Goal: Task Accomplishment & Management: Complete application form

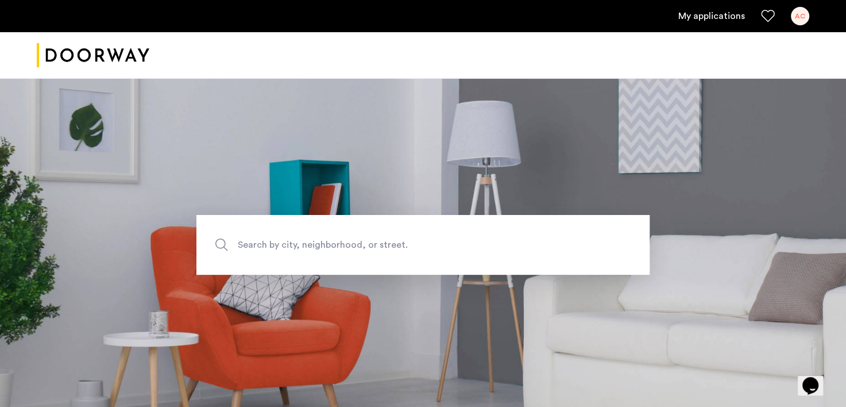
click at [714, 18] on link "My applications" at bounding box center [711, 16] width 67 height 14
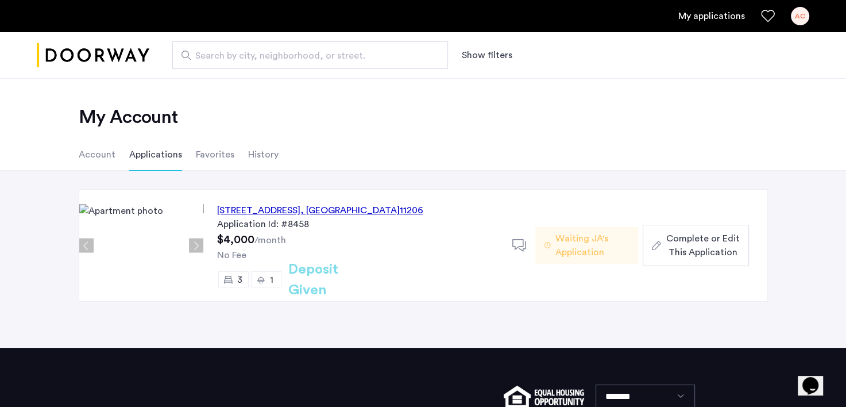
click at [569, 238] on span "Waiting JA's Application" at bounding box center [592, 245] width 74 height 28
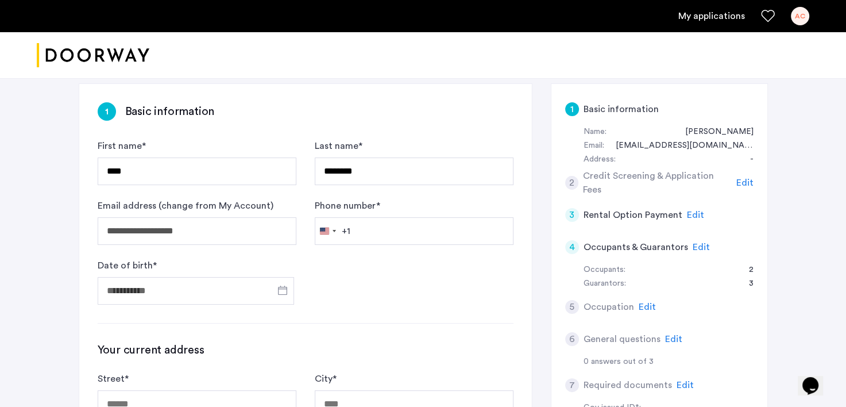
scroll to position [172, 0]
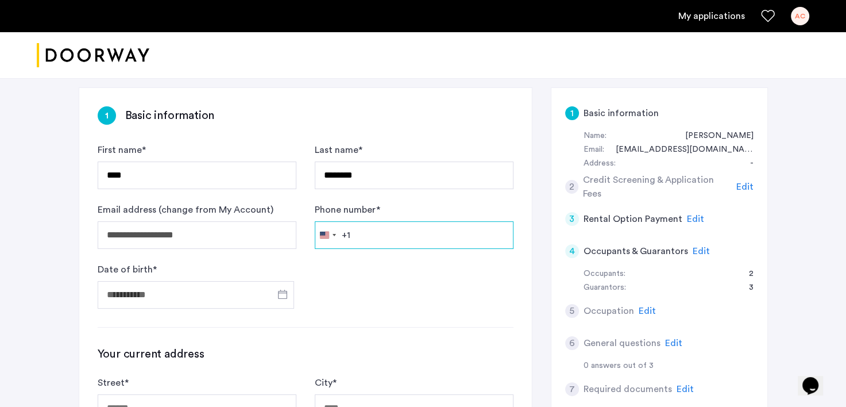
click at [379, 233] on input "Phone number *" at bounding box center [414, 235] width 199 height 28
type input "**********"
click at [280, 295] on span "Open calendar" at bounding box center [283, 294] width 28 height 28
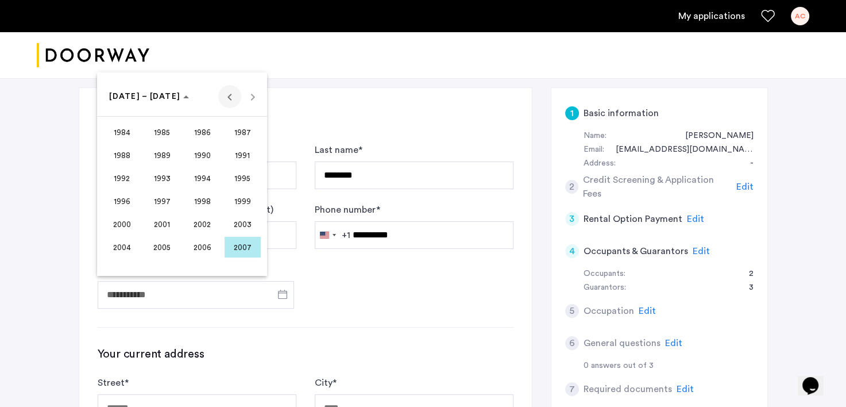
click at [224, 99] on span "Previous 24 years" at bounding box center [229, 96] width 23 height 23
click at [132, 180] on span "1968" at bounding box center [122, 178] width 36 height 21
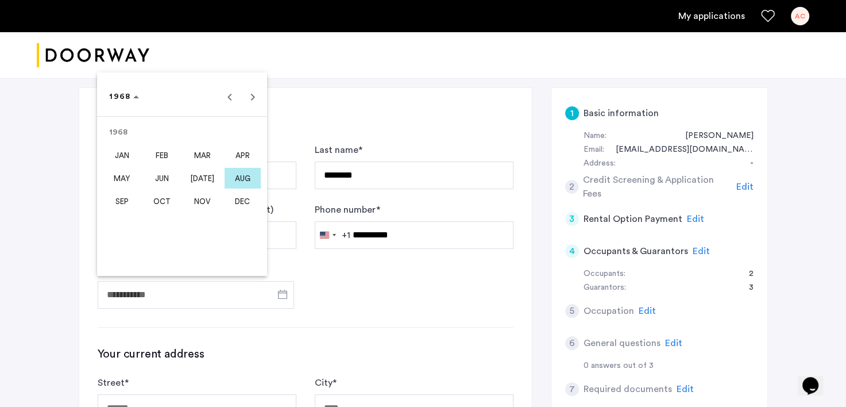
click at [162, 207] on span "OCT" at bounding box center [162, 201] width 36 height 21
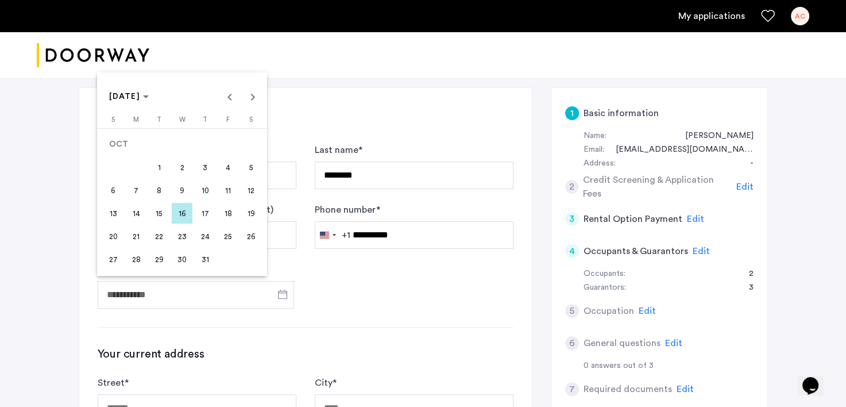
click at [159, 234] on span "22" at bounding box center [159, 236] width 21 height 21
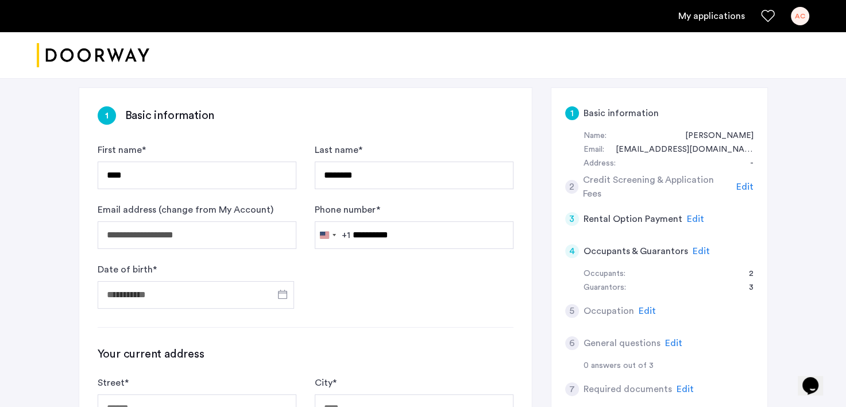
type input "**********"
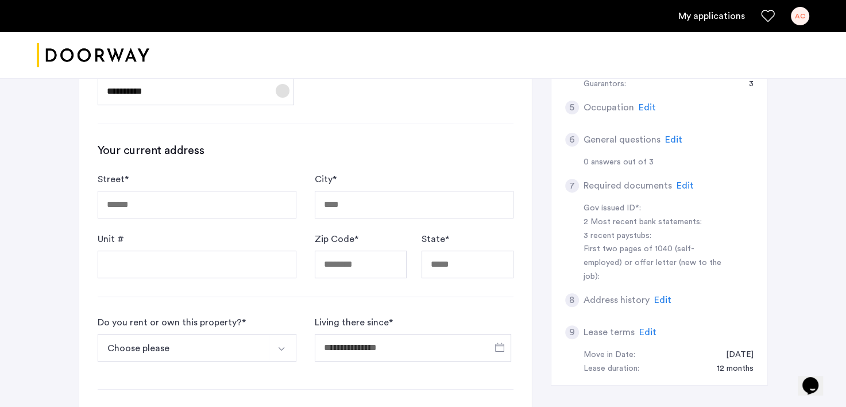
scroll to position [395, 0]
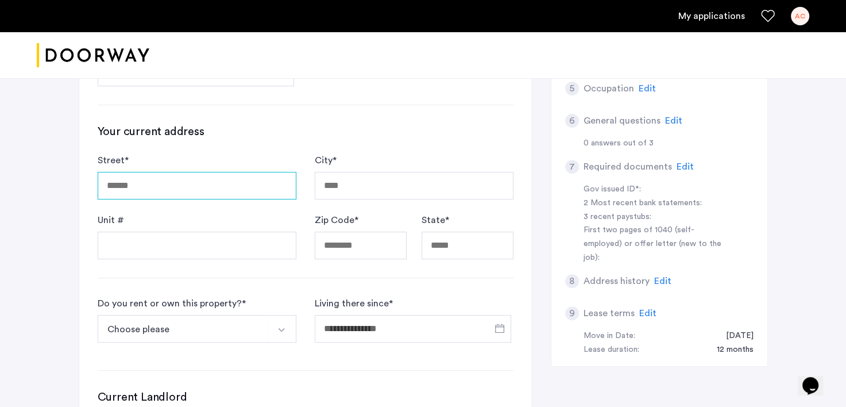
click at [165, 183] on input "Street *" at bounding box center [197, 186] width 199 height 28
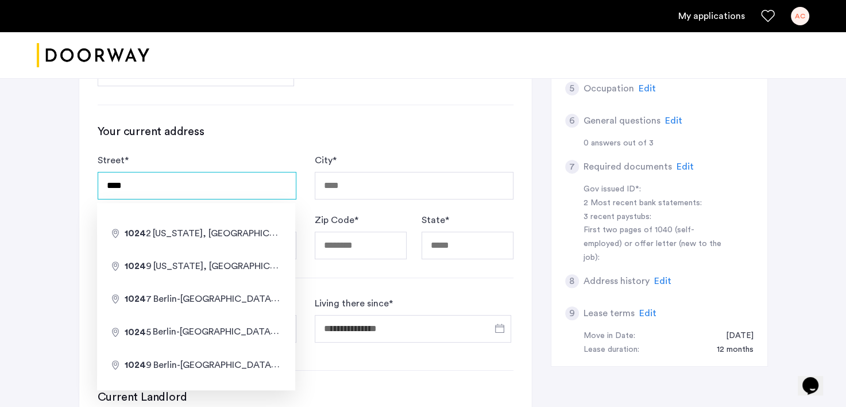
type input "**********"
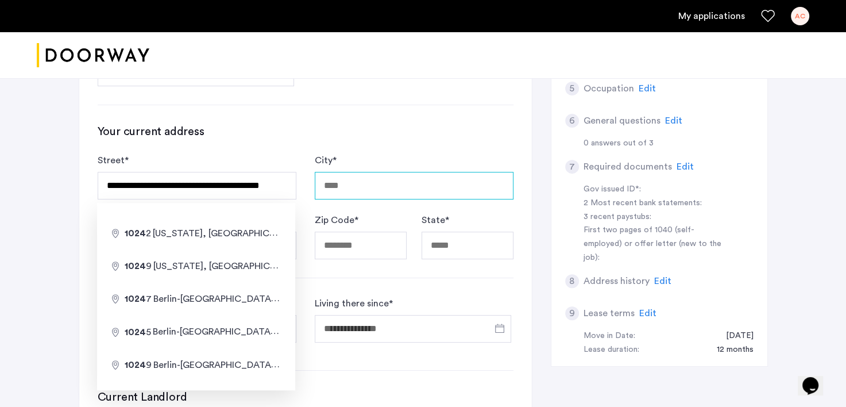
type input "******"
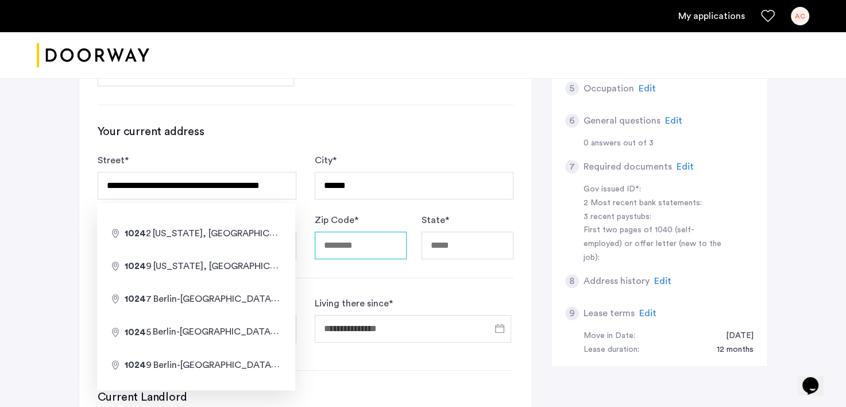
type input "*****"
type input "**"
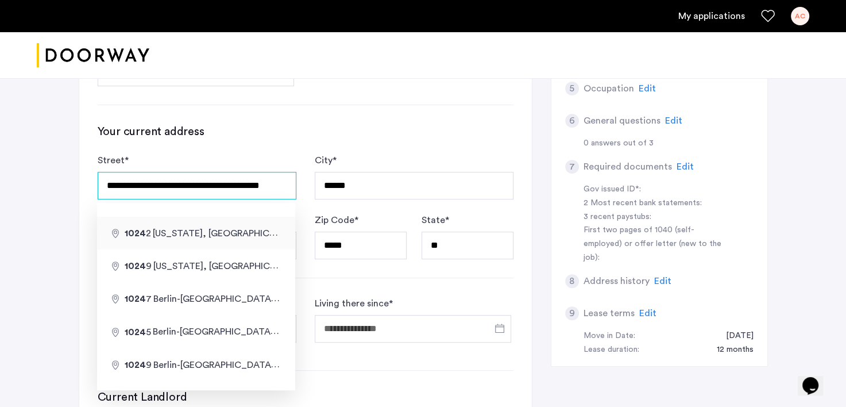
type input "**********"
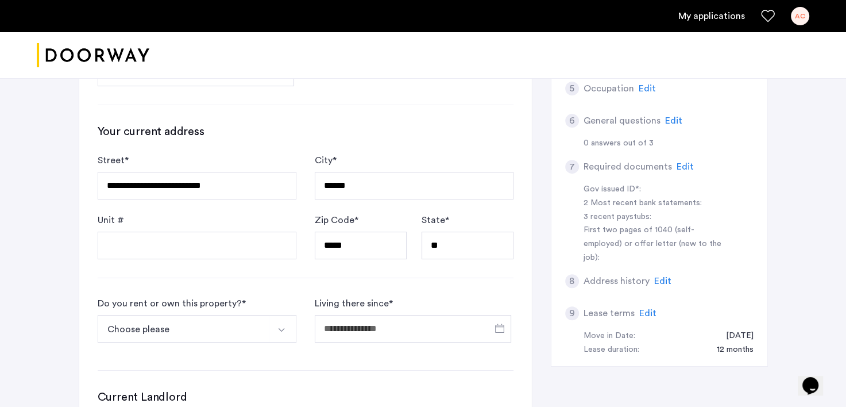
click at [368, 209] on form "**********" at bounding box center [306, 206] width 416 height 106
click at [446, 246] on input "**" at bounding box center [468, 245] width 92 height 28
type input "********"
click at [272, 326] on button "Select option" at bounding box center [283, 329] width 28 height 28
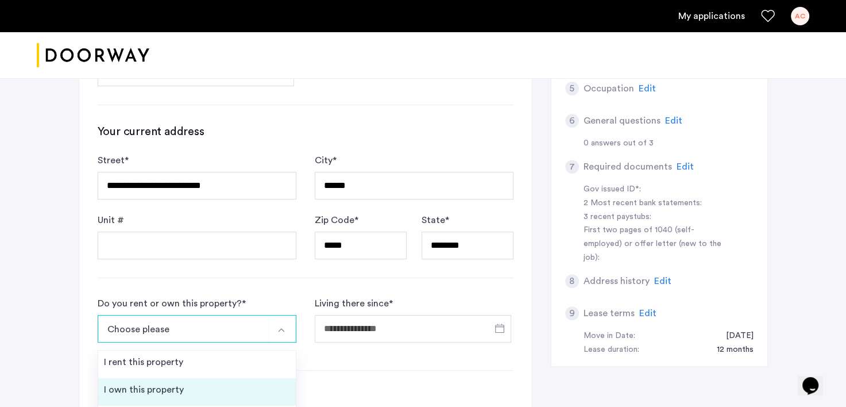
click at [165, 383] on div "I own this property" at bounding box center [144, 389] width 80 height 14
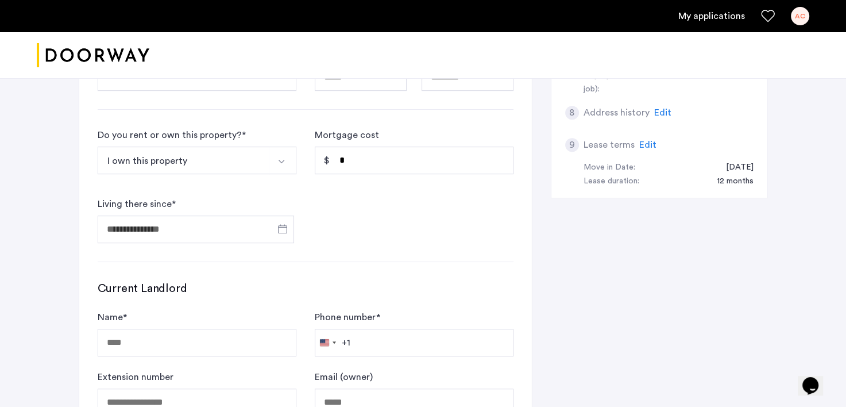
scroll to position [565, 0]
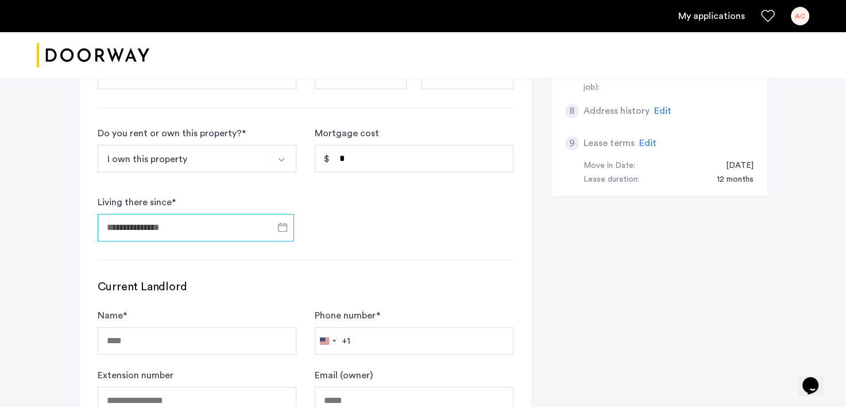
click at [176, 226] on input "Living there since *" at bounding box center [196, 228] width 196 height 28
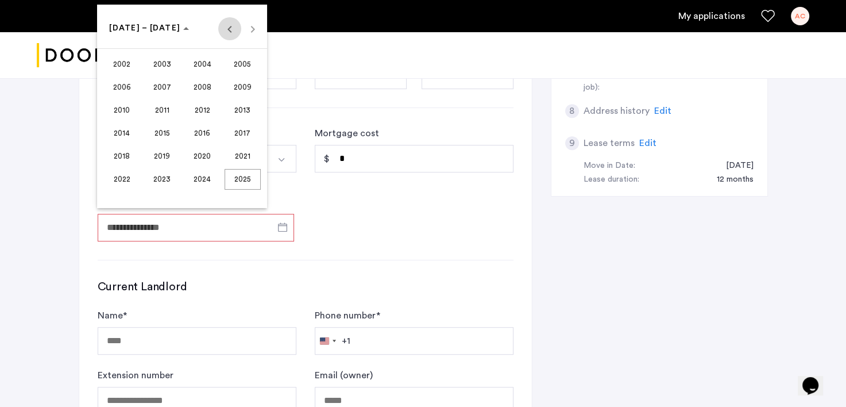
click at [227, 32] on span "Previous 24 years" at bounding box center [229, 28] width 23 height 23
click at [246, 181] on span "2001" at bounding box center [243, 179] width 36 height 21
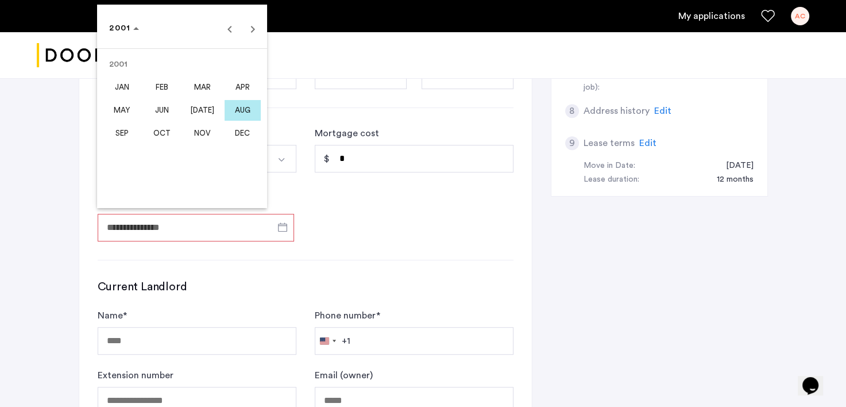
click at [165, 88] on span "FEB" at bounding box center [162, 87] width 36 height 21
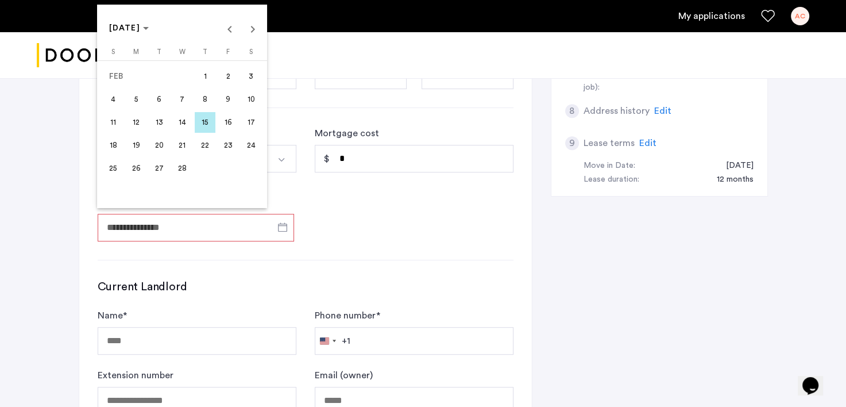
click at [214, 74] on span "1" at bounding box center [205, 76] width 21 height 21
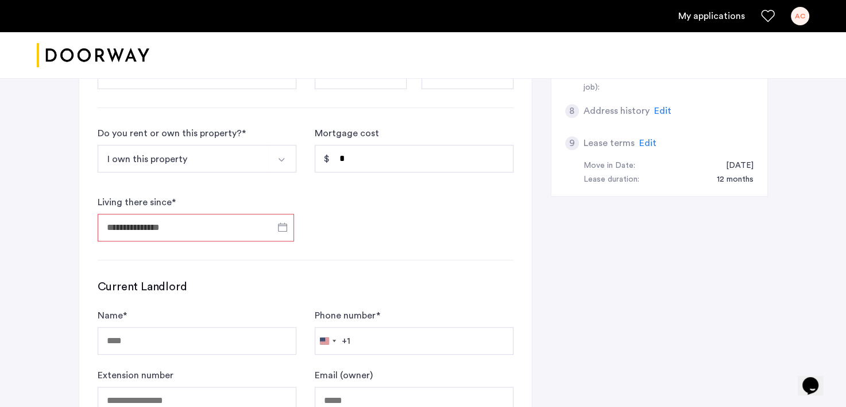
type input "**********"
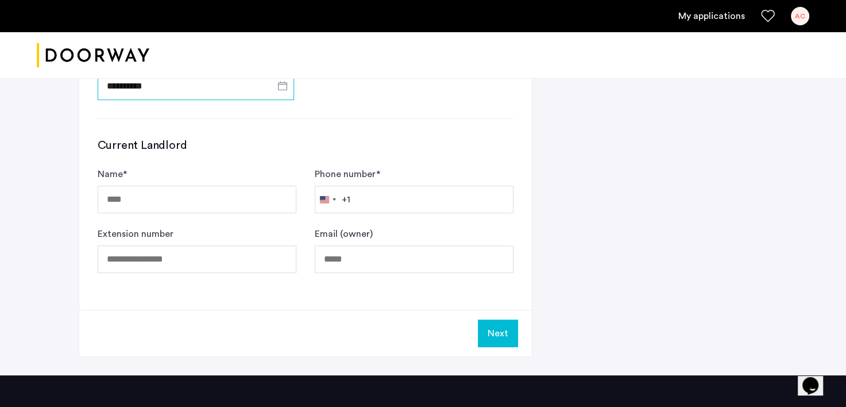
scroll to position [708, 0]
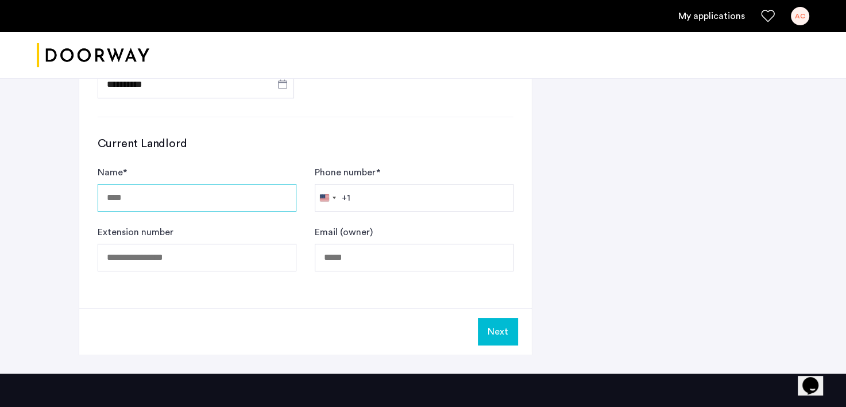
click at [133, 188] on input "Name *" at bounding box center [197, 198] width 199 height 28
type input "**"
click at [504, 328] on button "Next" at bounding box center [498, 332] width 40 height 28
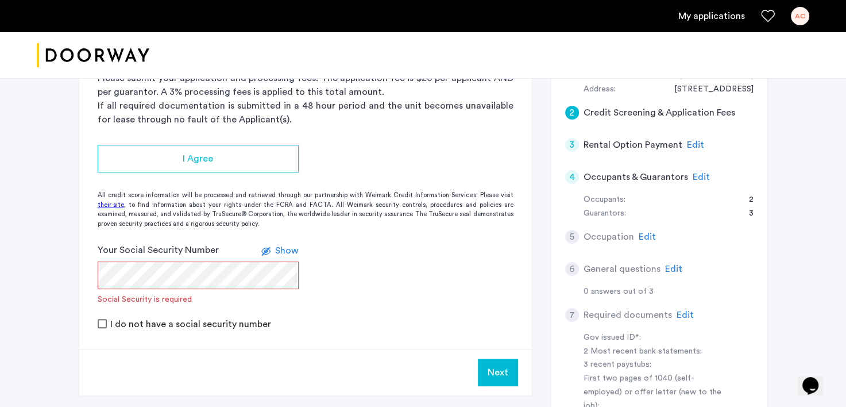
scroll to position [262, 0]
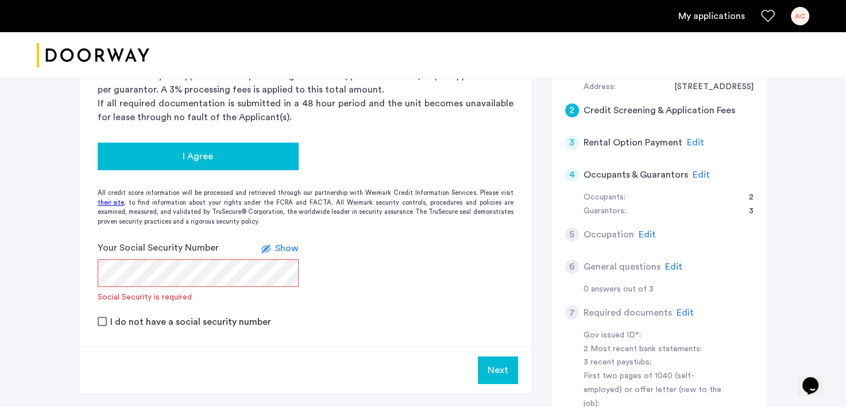
click at [203, 152] on span "I Agree" at bounding box center [198, 156] width 30 height 14
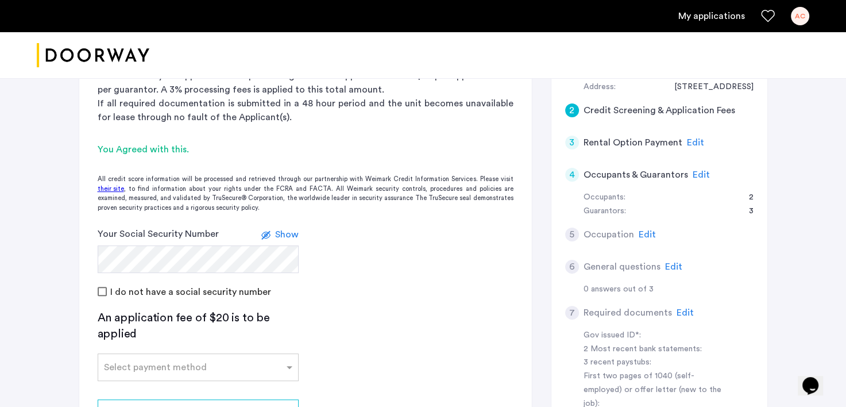
click at [291, 234] on span "Show" at bounding box center [287, 234] width 24 height 9
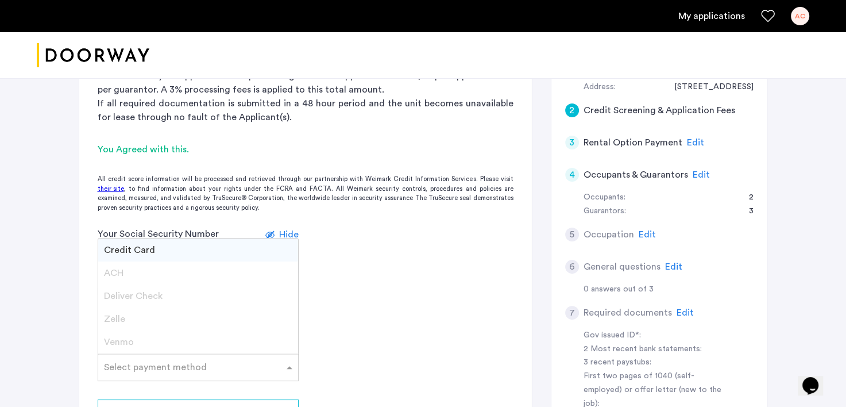
click at [144, 364] on input "text" at bounding box center [186, 365] width 165 height 8
click at [146, 247] on span "Credit Card" at bounding box center [129, 249] width 51 height 9
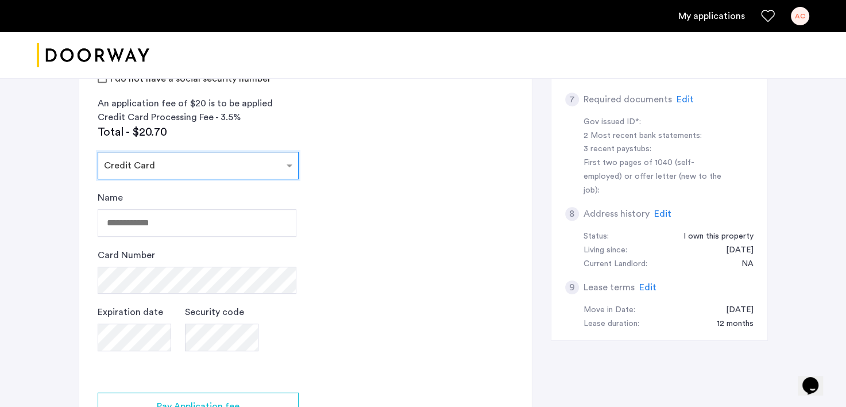
scroll to position [479, 0]
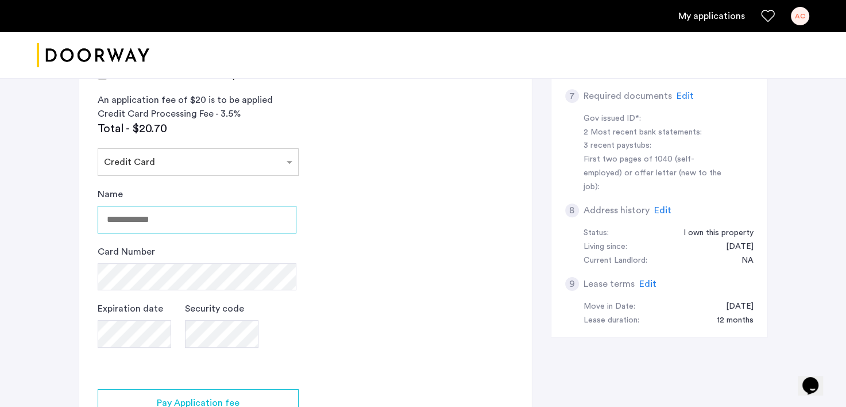
click at [141, 218] on input "Name" at bounding box center [197, 220] width 199 height 28
type input "**********"
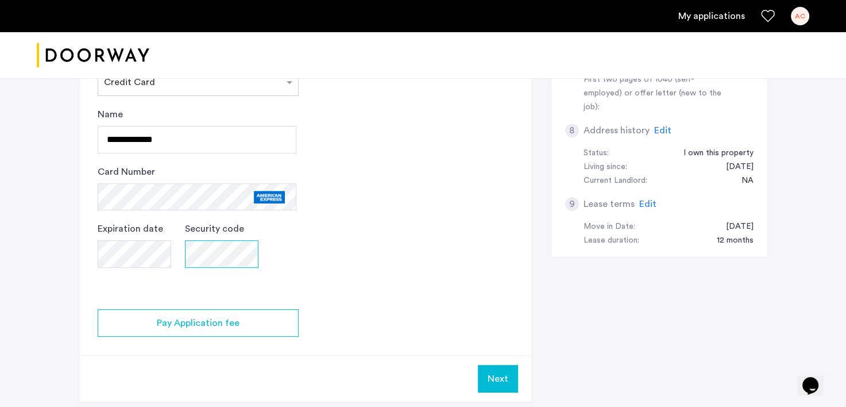
scroll to position [573, 0]
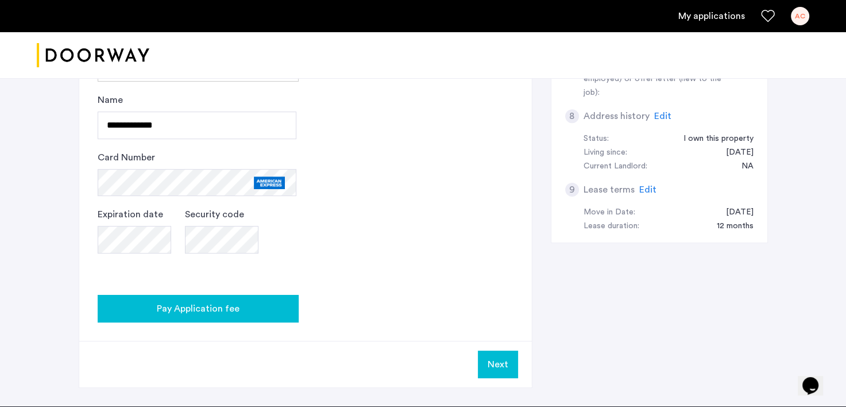
click at [218, 311] on span "Pay Application fee" at bounding box center [198, 309] width 83 height 14
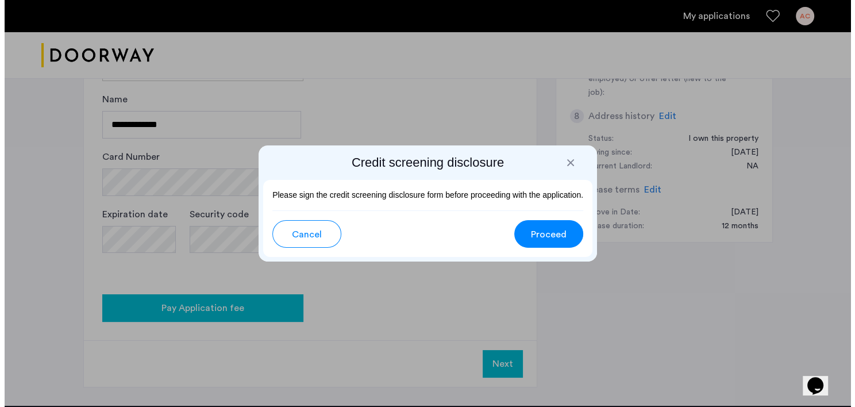
scroll to position [0, 0]
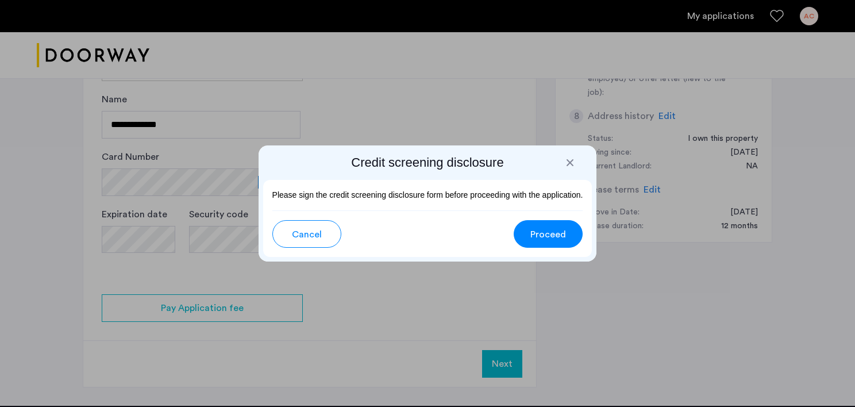
click at [546, 233] on span "Proceed" at bounding box center [548, 234] width 36 height 14
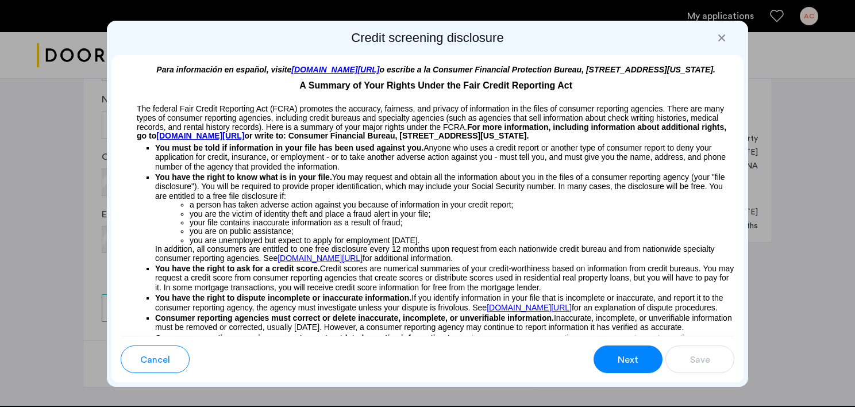
click at [609, 350] on button "Next" at bounding box center [627, 359] width 69 height 28
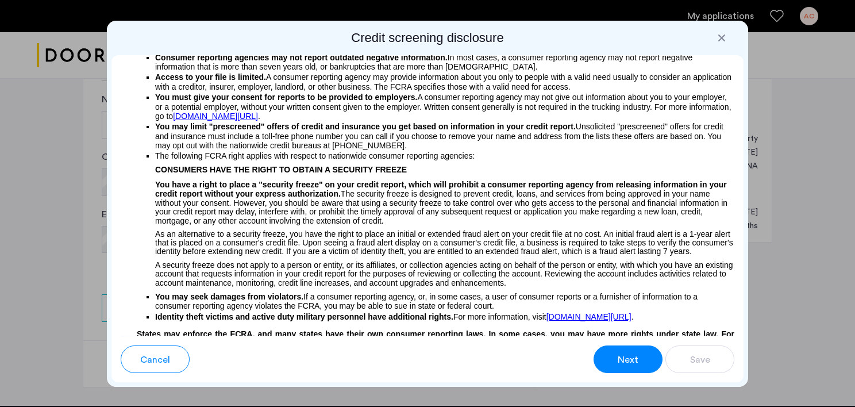
click at [609, 350] on button "Next" at bounding box center [627, 359] width 69 height 28
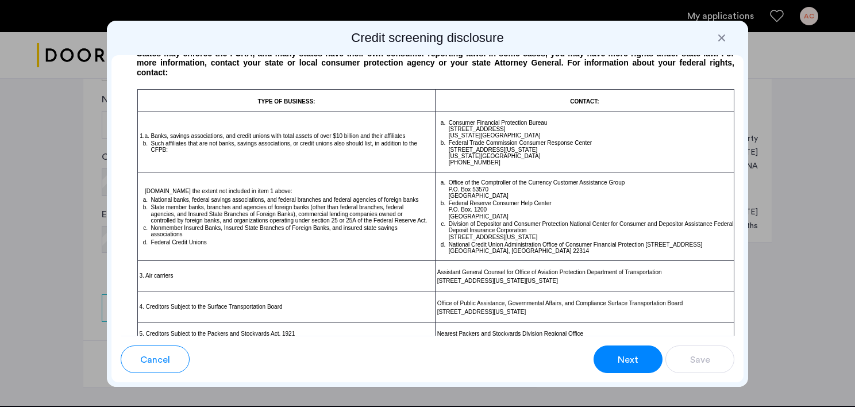
click at [609, 350] on button "Next" at bounding box center [627, 359] width 69 height 28
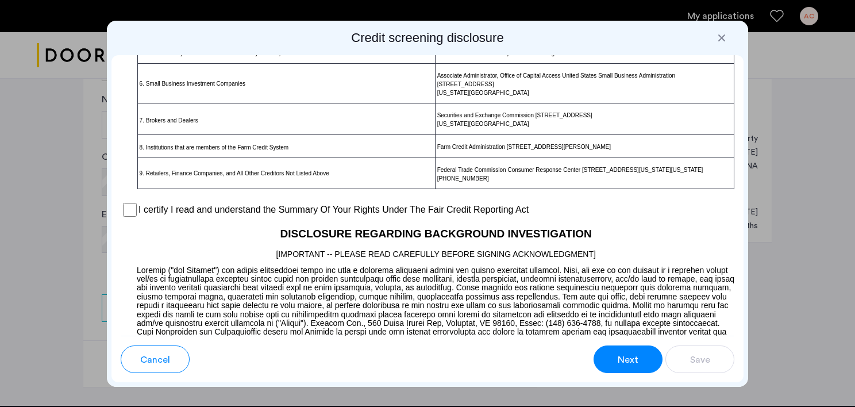
click at [609, 350] on button "Next" at bounding box center [627, 359] width 69 height 28
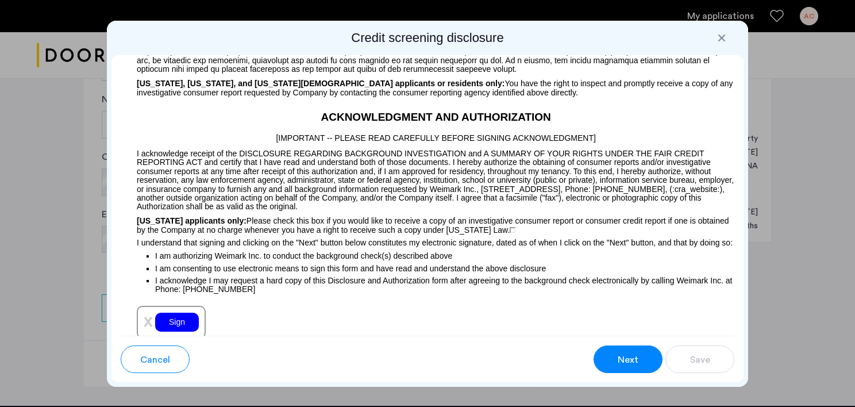
click at [609, 350] on button "Next" at bounding box center [627, 359] width 69 height 28
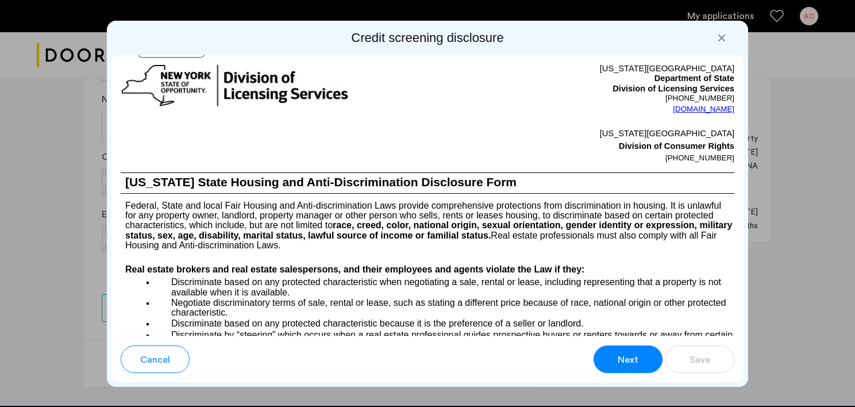
click at [609, 350] on button "Next" at bounding box center [627, 359] width 69 height 28
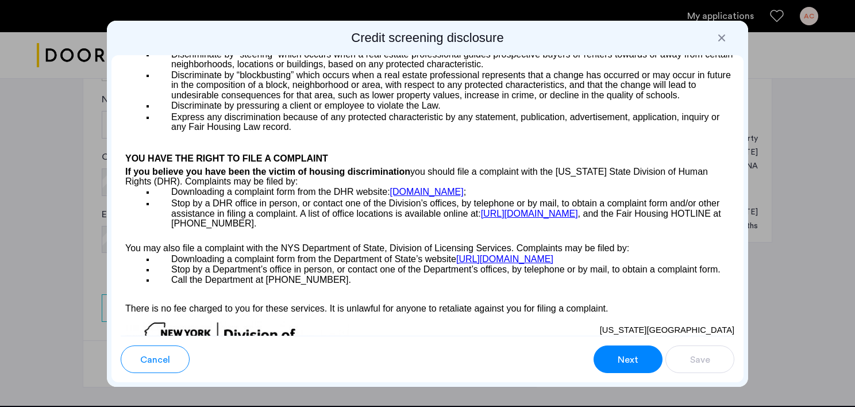
click at [609, 350] on button "Next" at bounding box center [627, 359] width 69 height 28
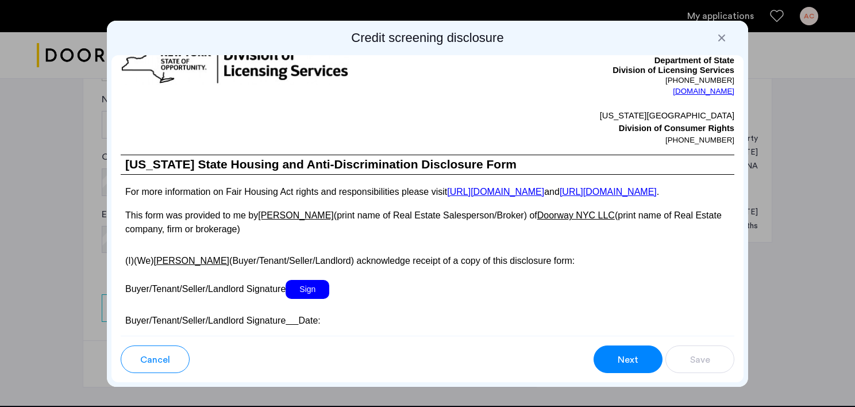
click at [609, 350] on button "Next" at bounding box center [627, 359] width 69 height 28
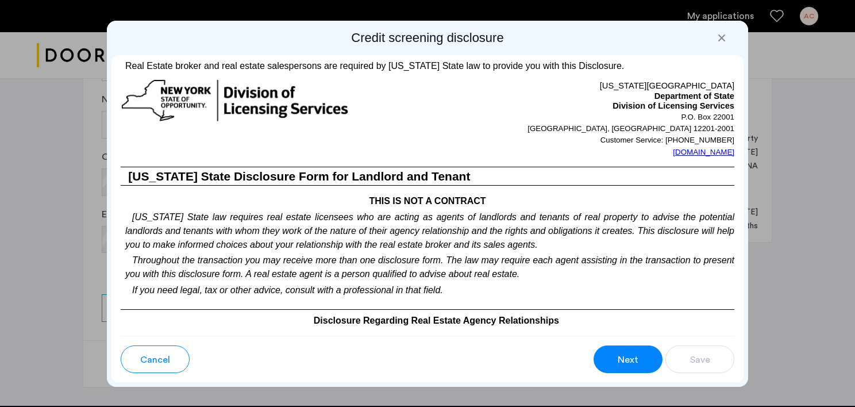
click at [609, 350] on button "Next" at bounding box center [627, 359] width 69 height 28
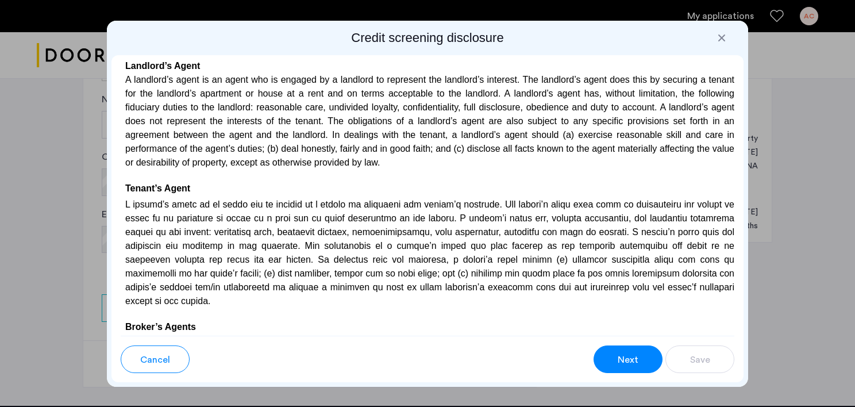
click at [609, 350] on button "Next" at bounding box center [627, 359] width 69 height 28
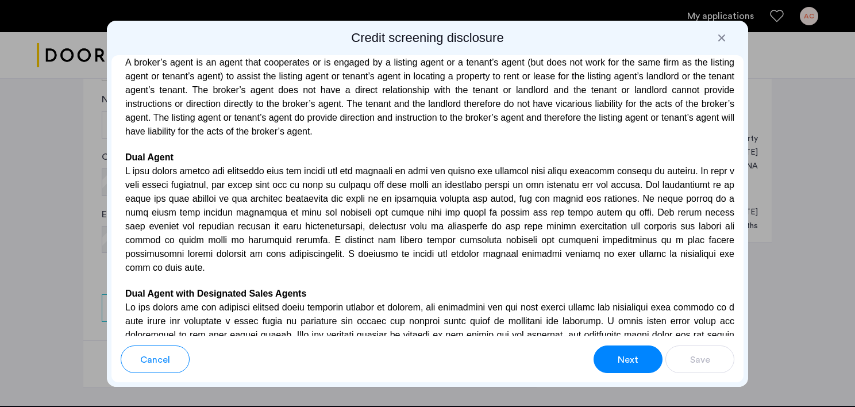
click at [609, 350] on button "Next" at bounding box center [627, 359] width 69 height 28
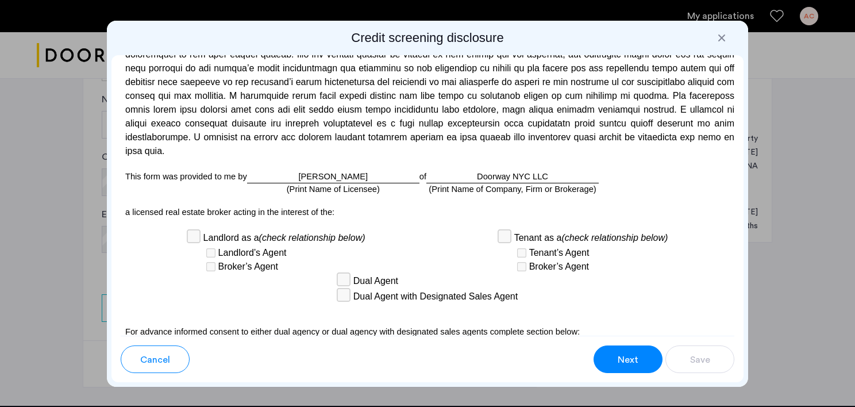
click at [609, 350] on button "Next" at bounding box center [627, 359] width 69 height 28
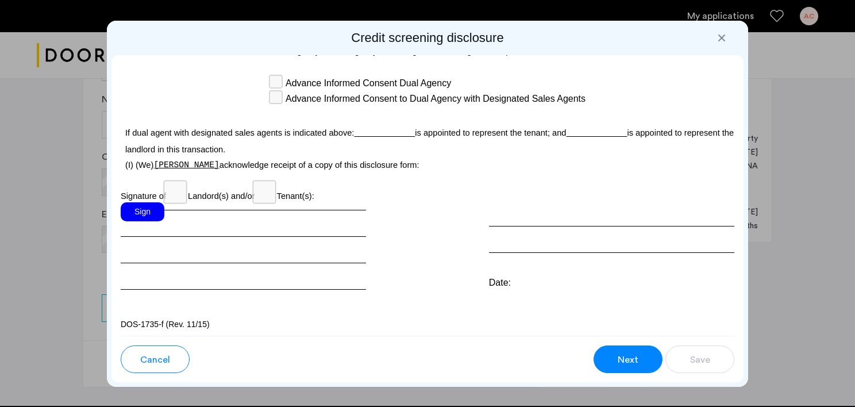
click at [150, 221] on div "Sign" at bounding box center [143, 211] width 44 height 19
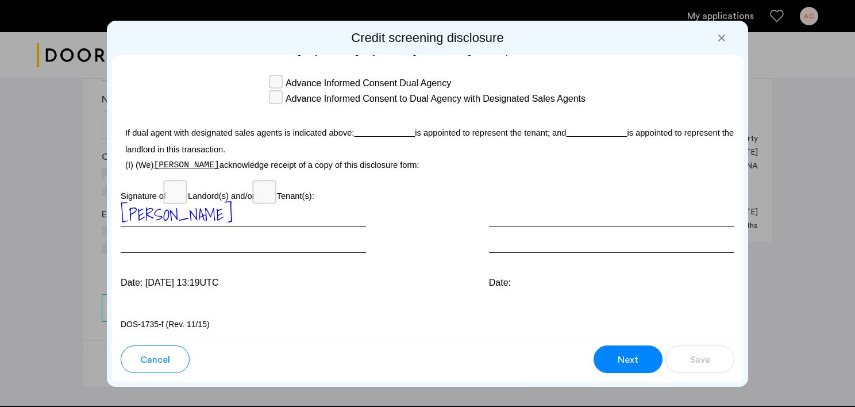
click at [628, 363] on span "Next" at bounding box center [627, 360] width 21 height 14
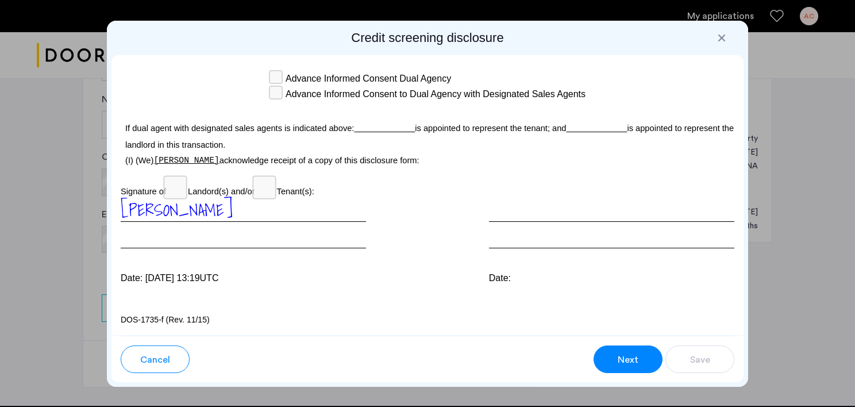
click at [628, 363] on span "Next" at bounding box center [627, 360] width 21 height 14
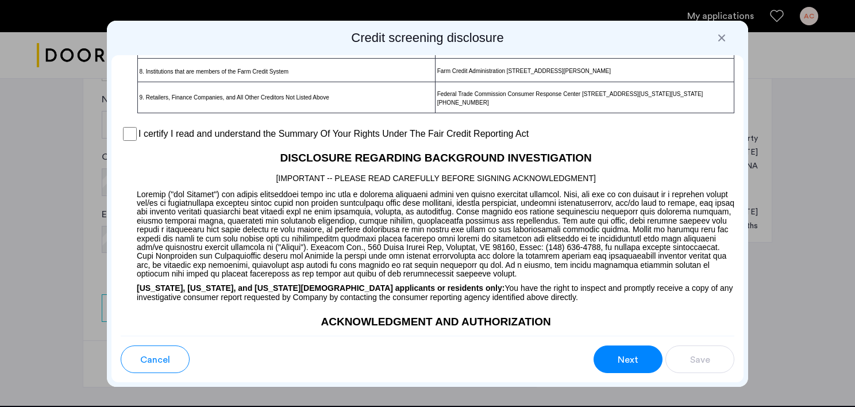
scroll to position [892, 0]
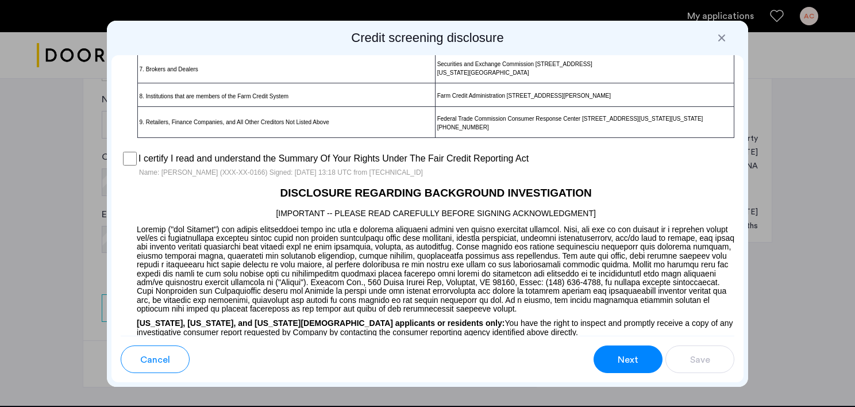
click at [621, 354] on span "Next" at bounding box center [627, 360] width 21 height 14
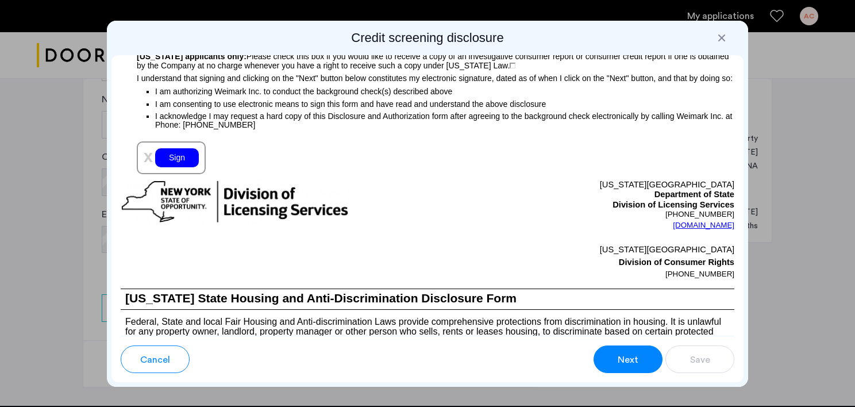
scroll to position [1304, 0]
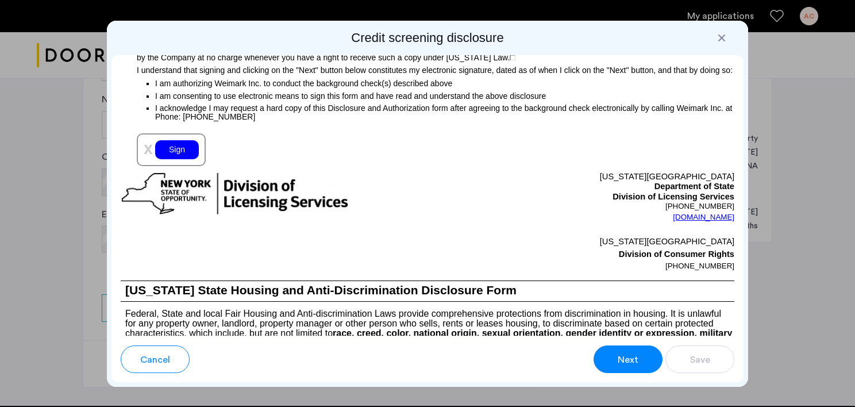
click at [187, 159] on div "Sign" at bounding box center [177, 149] width 44 height 19
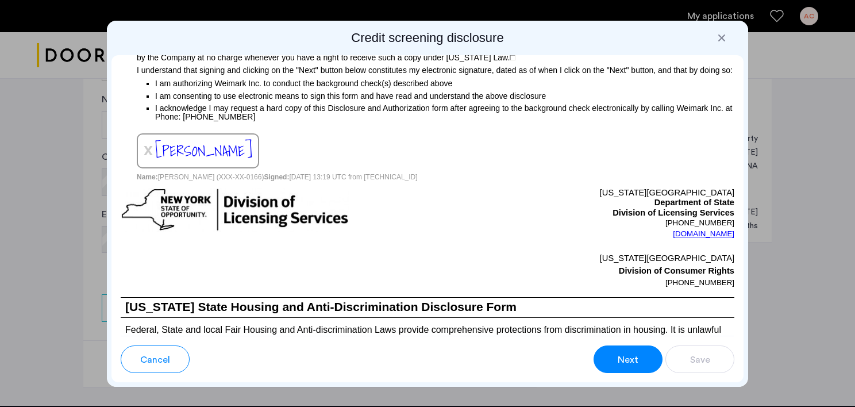
click at [620, 356] on span "Next" at bounding box center [627, 360] width 21 height 14
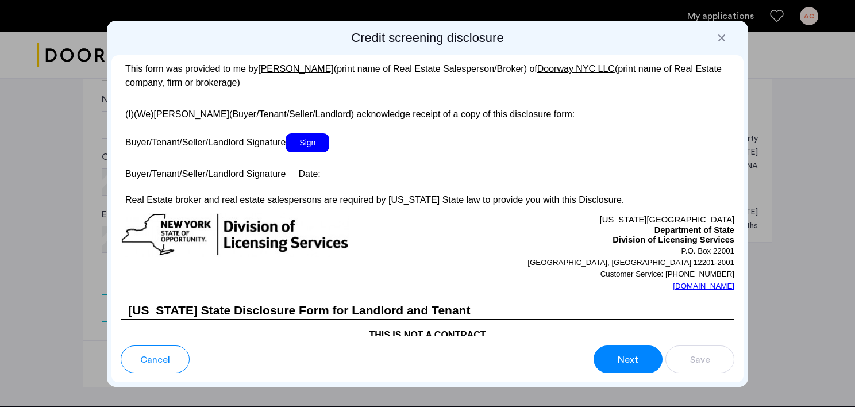
scroll to position [2139, 0]
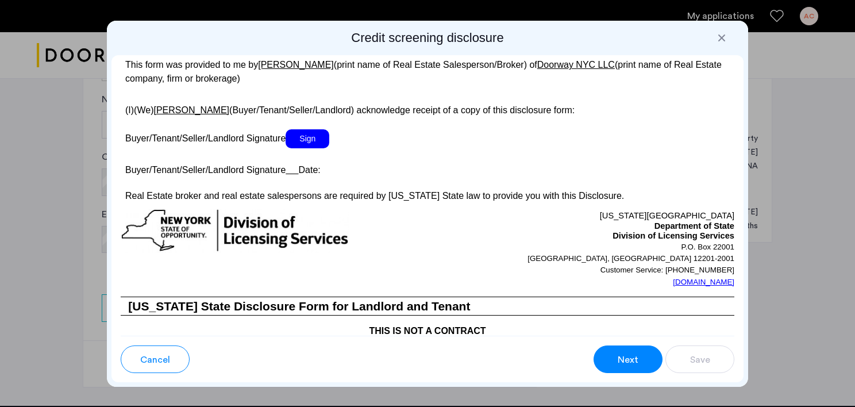
click at [324, 148] on span "Sign" at bounding box center [307, 138] width 44 height 19
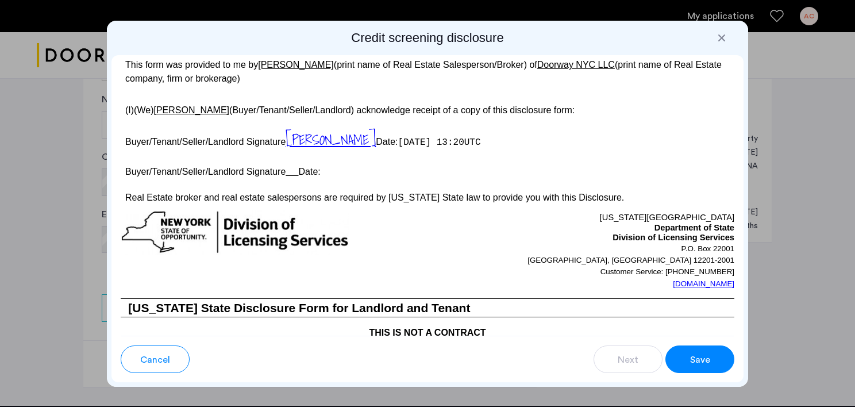
click at [720, 358] on button "Save" at bounding box center [699, 359] width 69 height 28
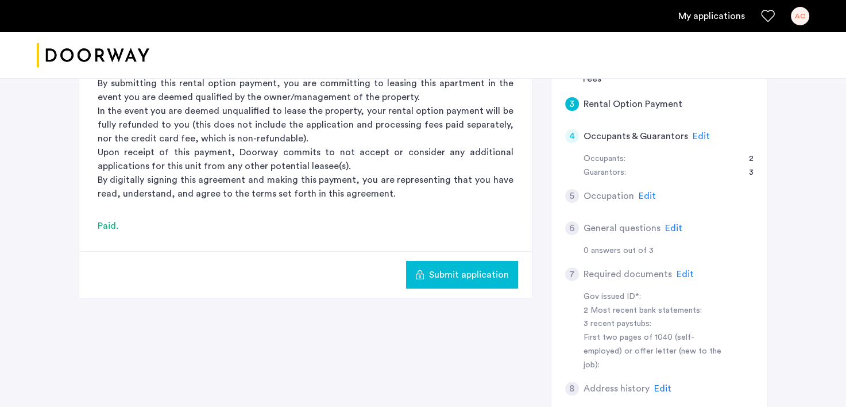
scroll to position [299, 0]
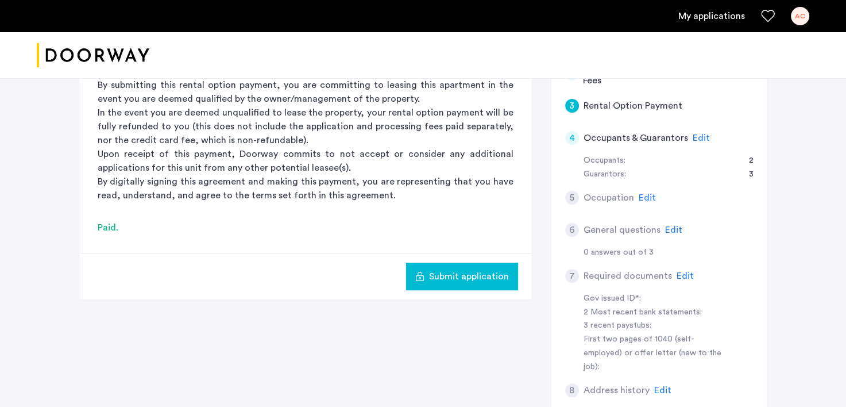
click at [644, 195] on span "Edit" at bounding box center [647, 197] width 17 height 9
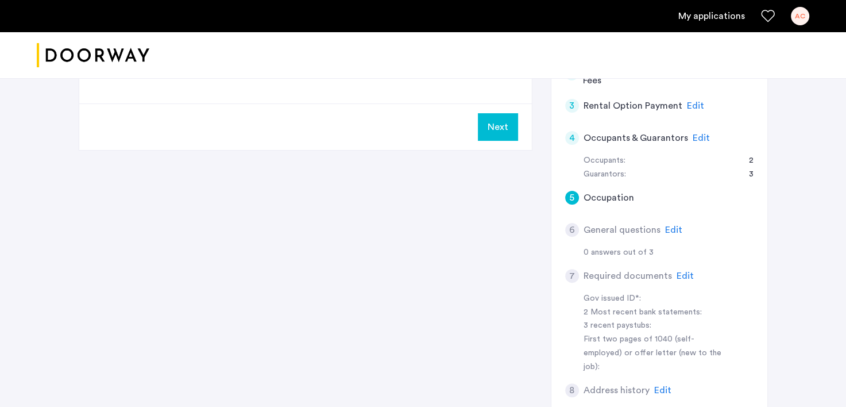
click at [505, 122] on button "Next" at bounding box center [498, 127] width 40 height 28
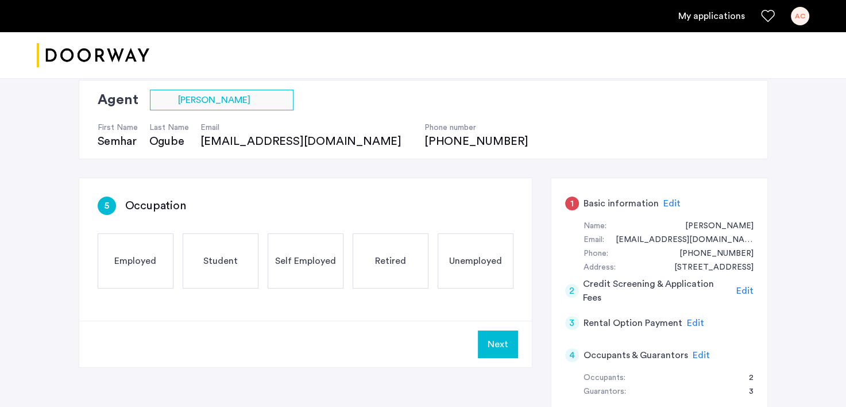
scroll to position [81, 0]
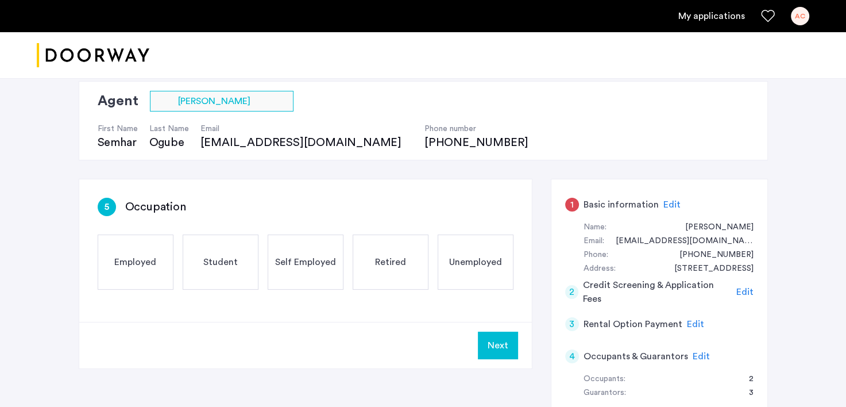
click at [393, 260] on span "Retired" at bounding box center [390, 262] width 31 height 14
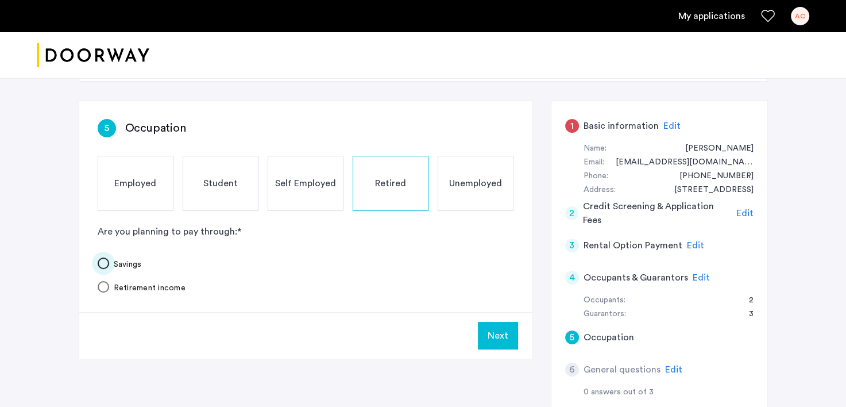
scroll to position [184, 0]
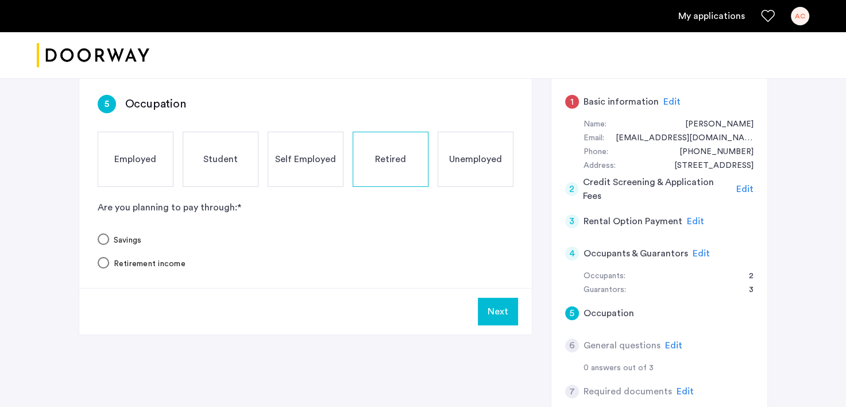
click at [497, 311] on button "Next" at bounding box center [498, 311] width 40 height 28
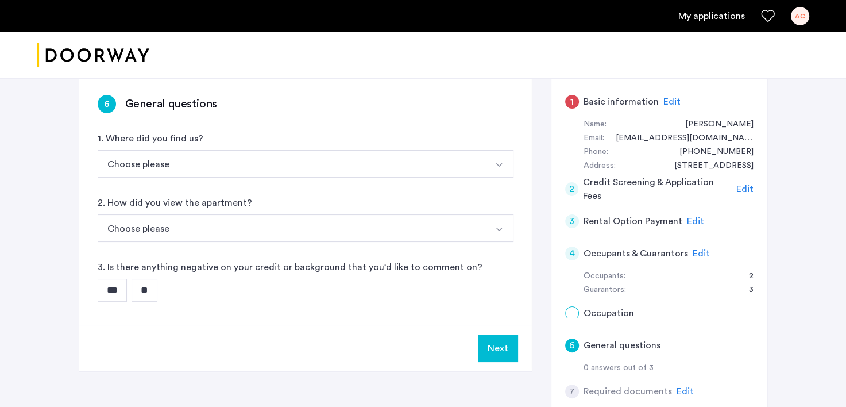
scroll to position [0, 0]
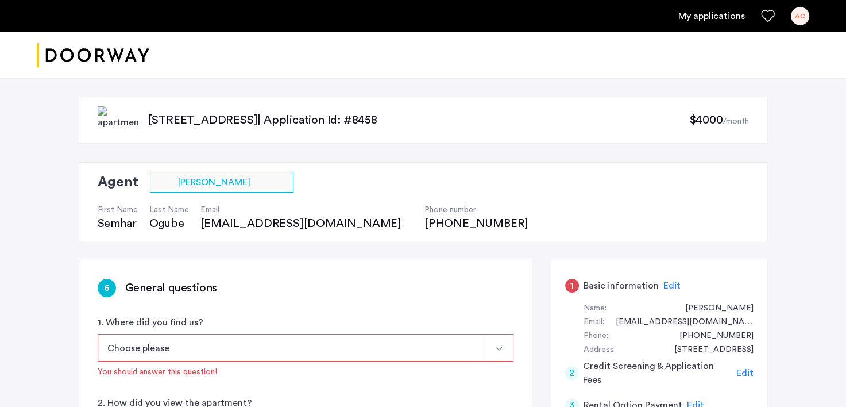
click at [499, 349] on img "Select option" at bounding box center [498, 348] width 9 height 9
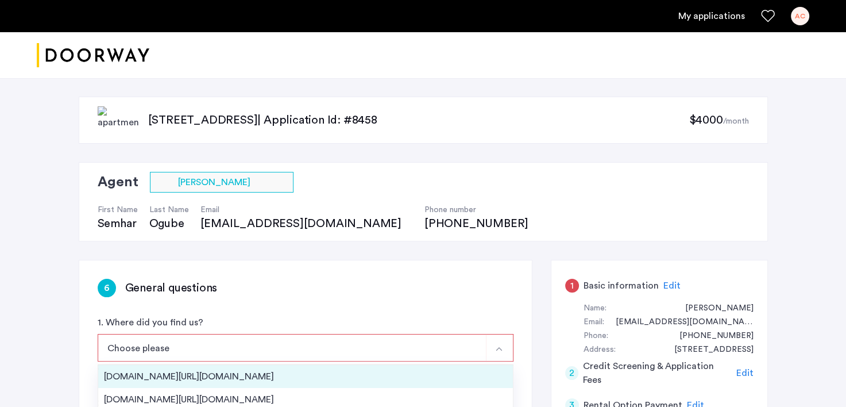
click at [277, 369] on div "[DOMAIN_NAME][URL][DOMAIN_NAME]" at bounding box center [305, 376] width 403 height 14
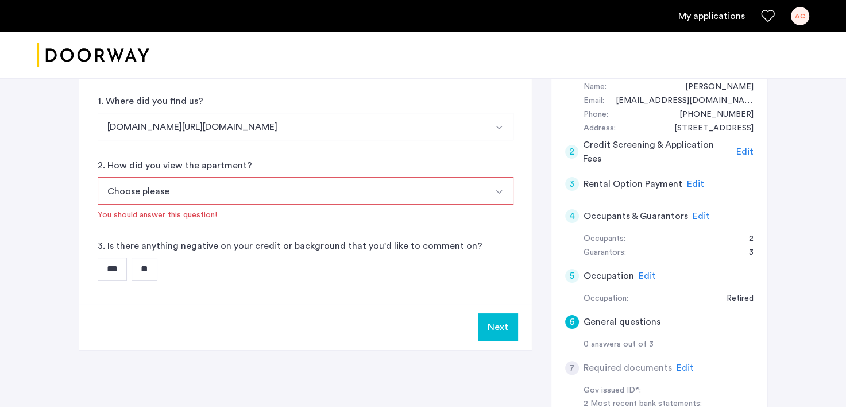
scroll to position [232, 0]
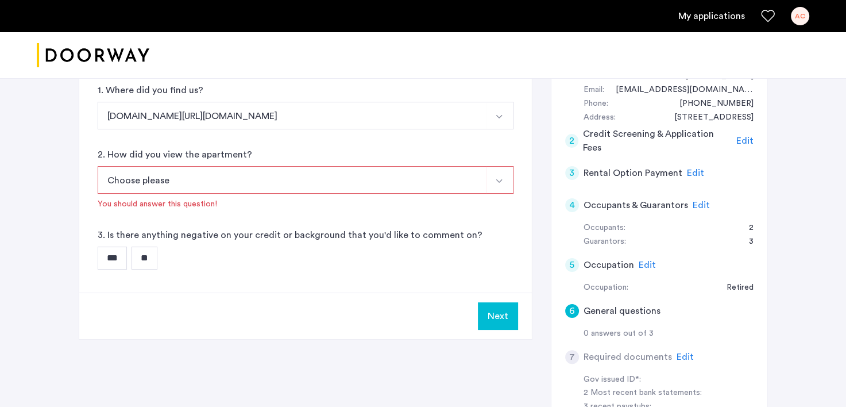
click at [388, 177] on button "Choose please" at bounding box center [292, 180] width 389 height 28
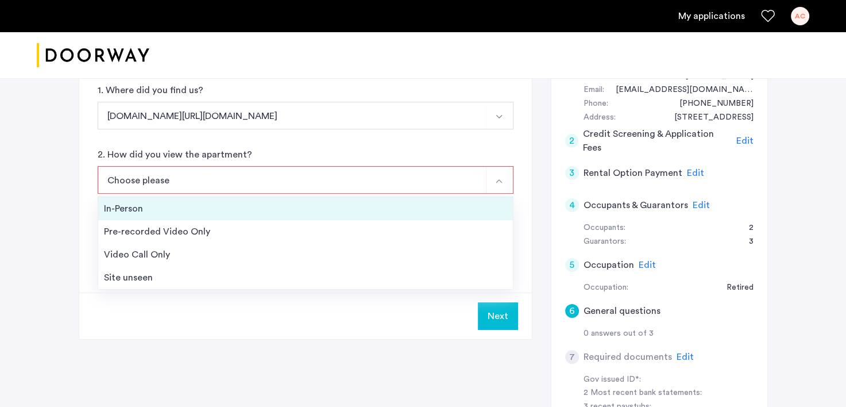
click at [156, 206] on div "In-Person" at bounding box center [305, 209] width 403 height 14
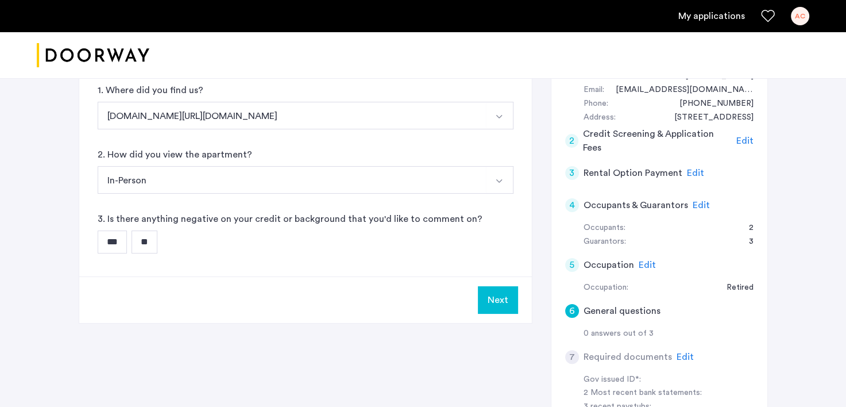
click at [157, 245] on input "**" at bounding box center [145, 241] width 26 height 23
click at [504, 302] on button "Next" at bounding box center [498, 300] width 40 height 28
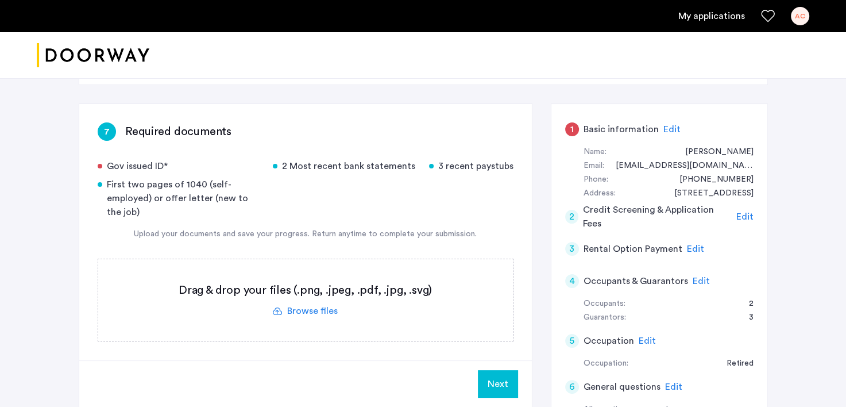
scroll to position [147, 0]
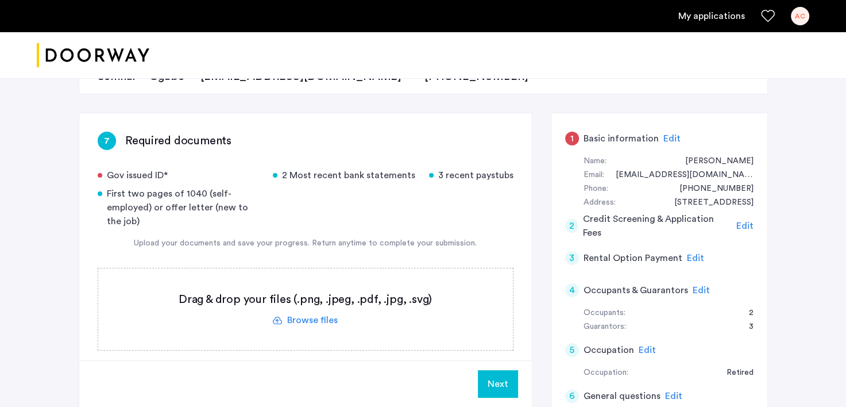
click at [301, 319] on label at bounding box center [305, 309] width 415 height 82
click at [0, 0] on input "file" at bounding box center [0, 0] width 0 height 0
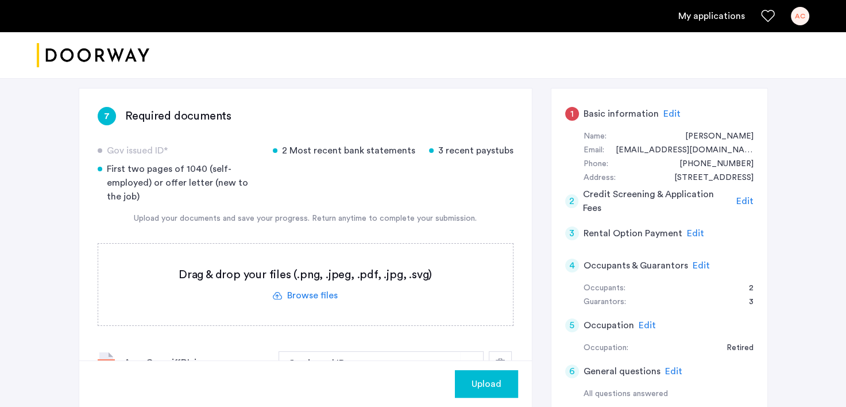
scroll to position [170, 0]
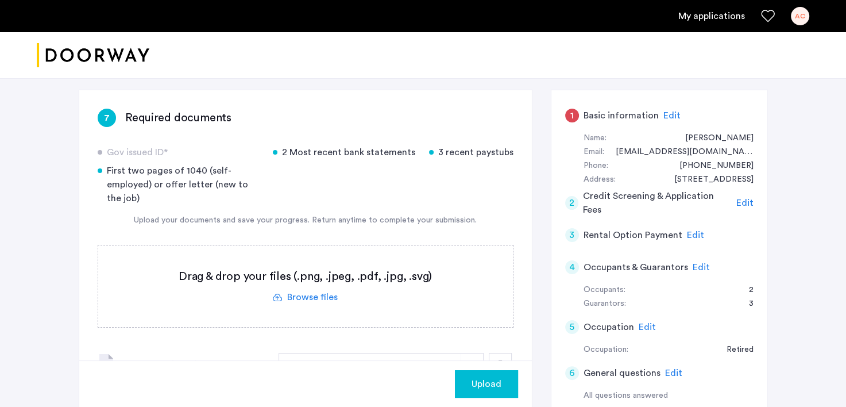
click at [316, 295] on label at bounding box center [305, 286] width 415 height 82
click at [0, 0] on input "file" at bounding box center [0, 0] width 0 height 0
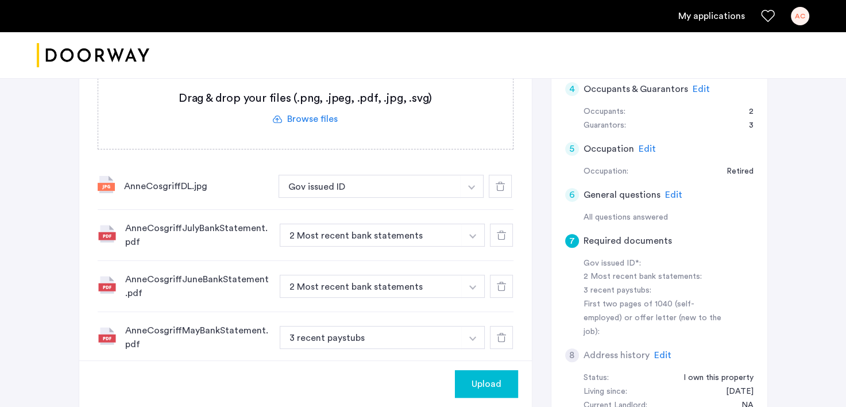
scroll to position [347, 0]
click at [498, 337] on icon at bounding box center [501, 338] width 9 height 9
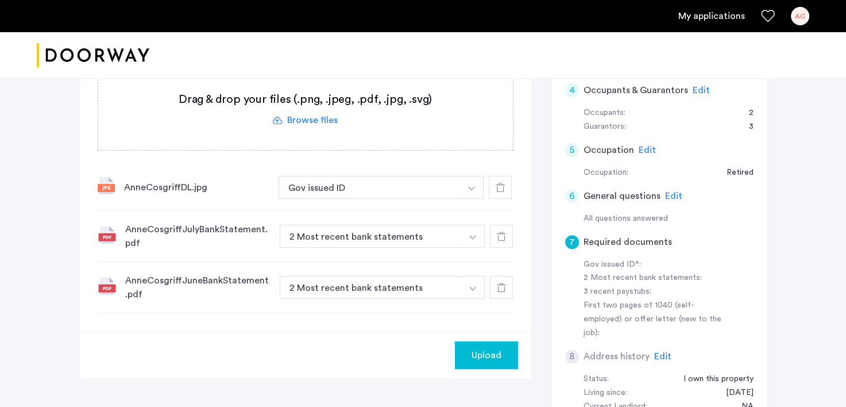
click at [326, 119] on label at bounding box center [305, 109] width 415 height 82
click at [0, 0] on input "file" at bounding box center [0, 0] width 0 height 0
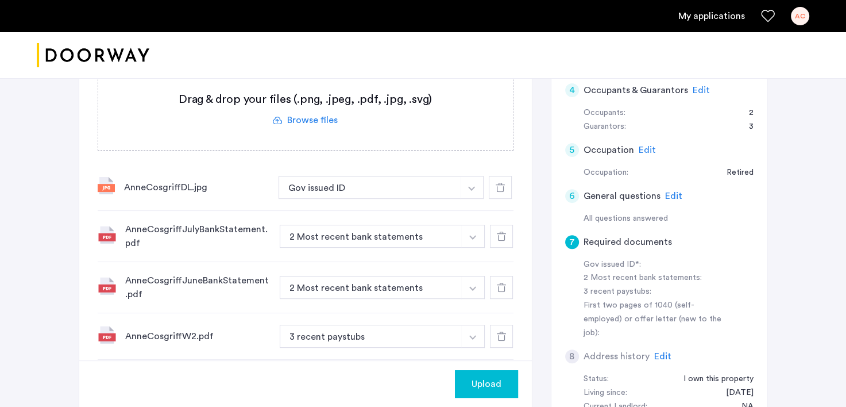
click at [475, 191] on img "button" at bounding box center [471, 188] width 7 height 5
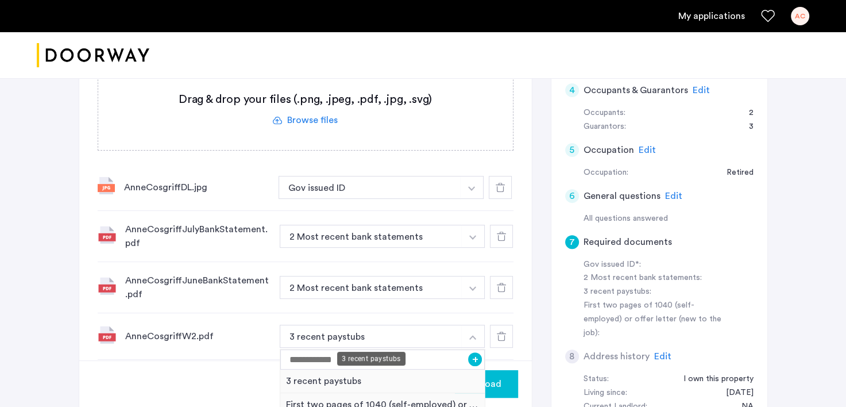
click at [420, 333] on button "3 recent paystubs" at bounding box center [371, 335] width 183 height 23
click at [199, 381] on div "Upload" at bounding box center [305, 383] width 453 height 47
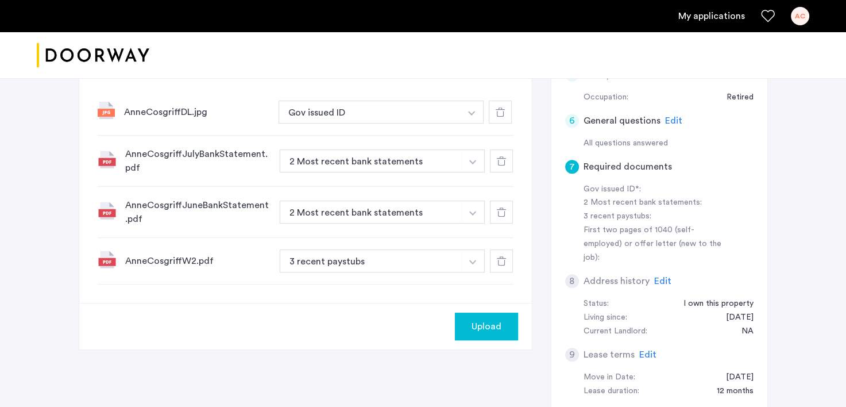
scroll to position [423, 0]
click at [504, 327] on div "Upload" at bounding box center [486, 325] width 45 height 14
click at [504, 327] on button "Next" at bounding box center [498, 325] width 40 height 28
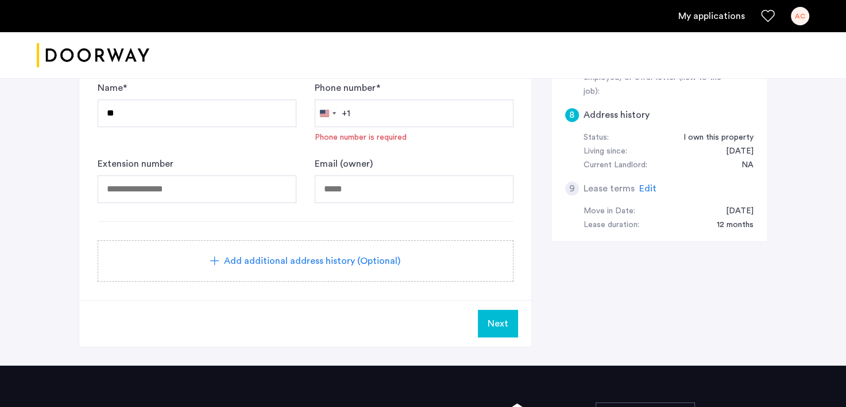
scroll to position [588, 0]
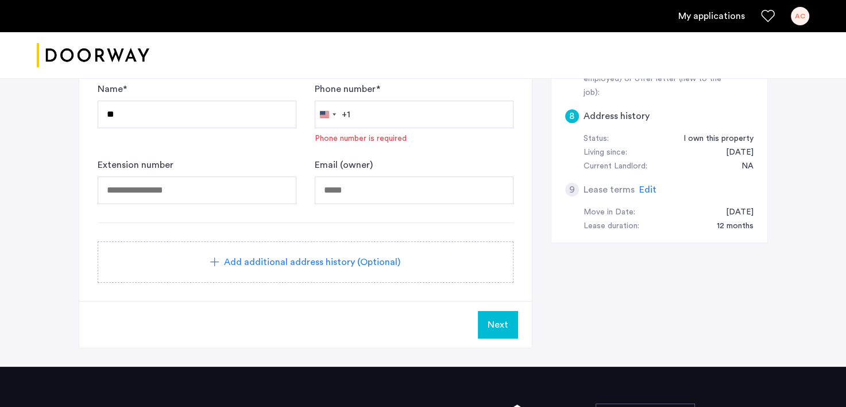
click at [484, 318] on button "Next" at bounding box center [498, 325] width 40 height 28
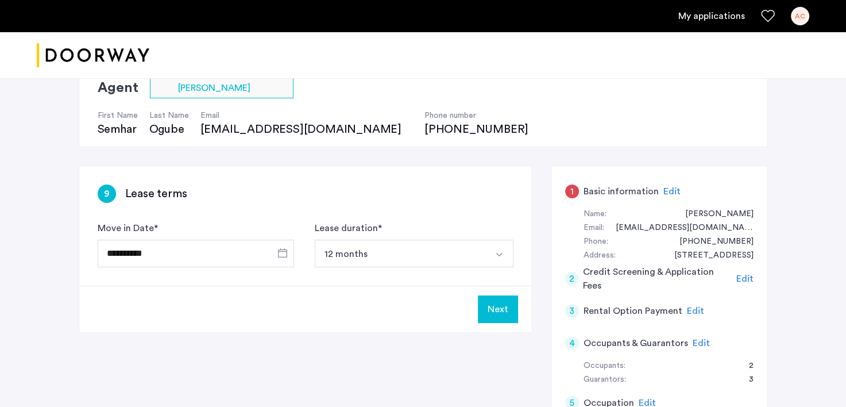
scroll to position [165, 0]
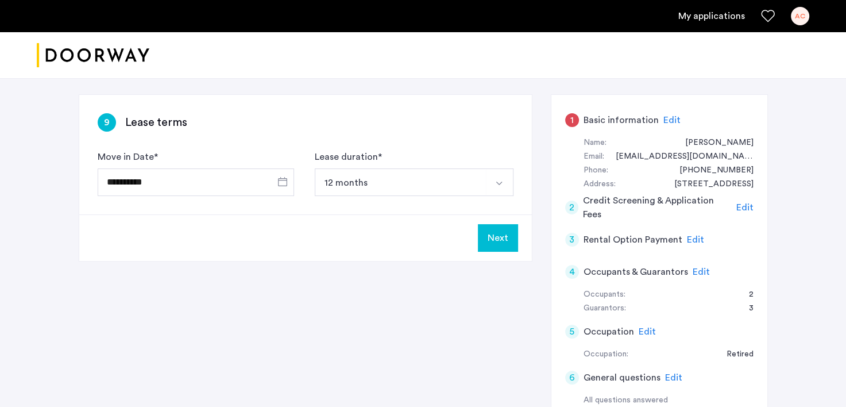
click at [508, 235] on button "Next" at bounding box center [498, 238] width 40 height 28
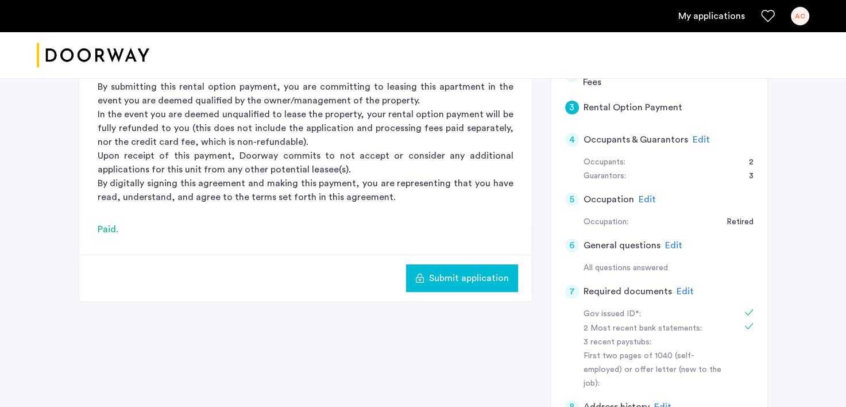
scroll to position [300, 0]
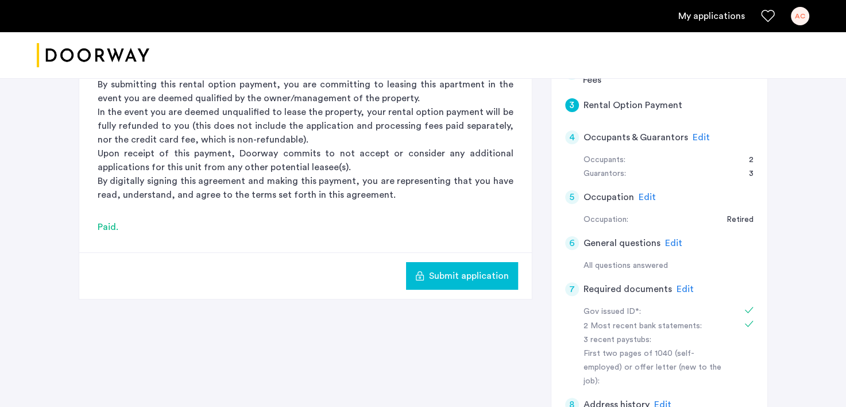
click at [639, 198] on span "Edit" at bounding box center [647, 196] width 17 height 9
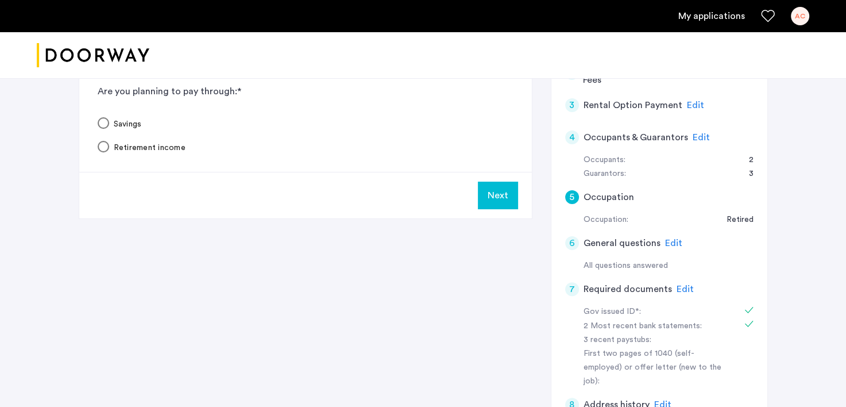
click at [505, 204] on button "Next" at bounding box center [498, 195] width 40 height 28
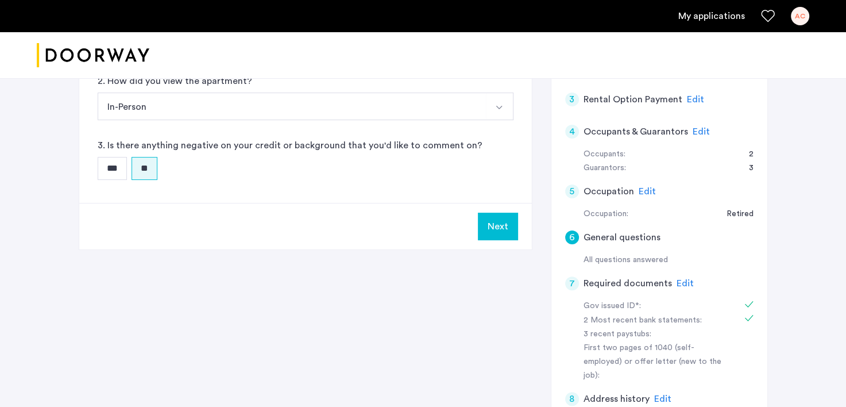
scroll to position [307, 0]
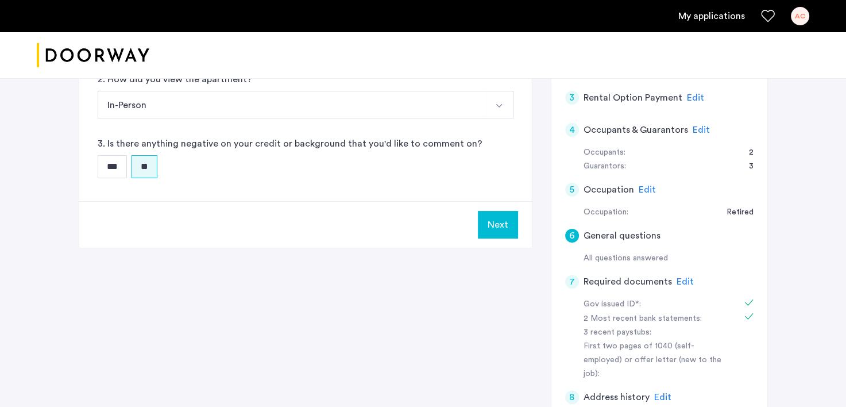
click at [501, 224] on button "Next" at bounding box center [498, 225] width 40 height 28
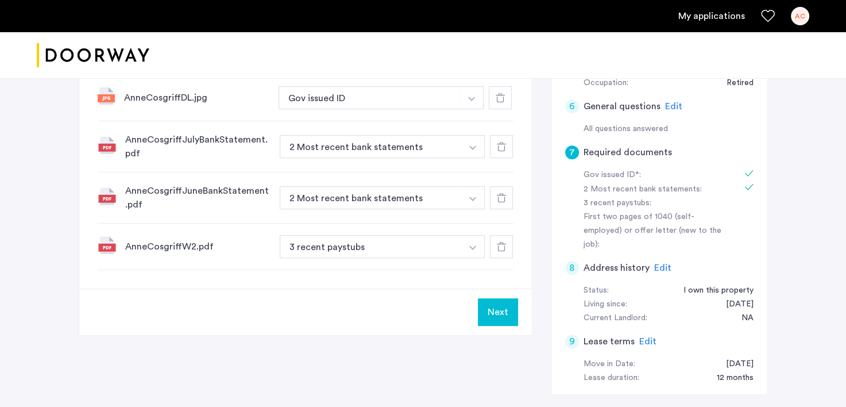
scroll to position [446, 0]
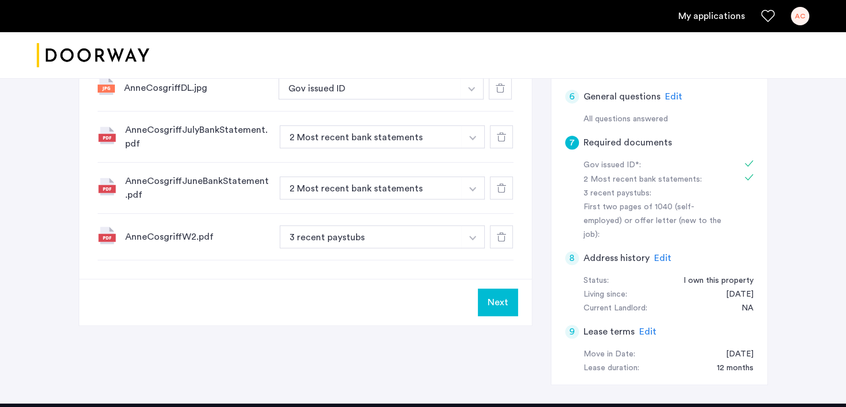
click at [513, 293] on button "Next" at bounding box center [498, 302] width 40 height 28
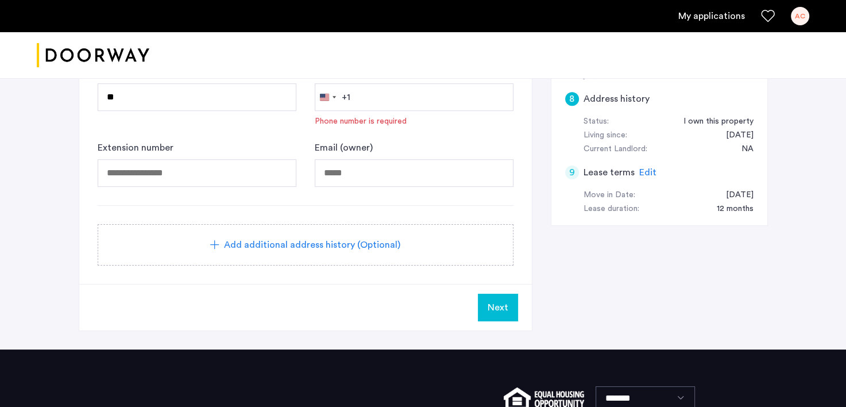
scroll to position [608, 0]
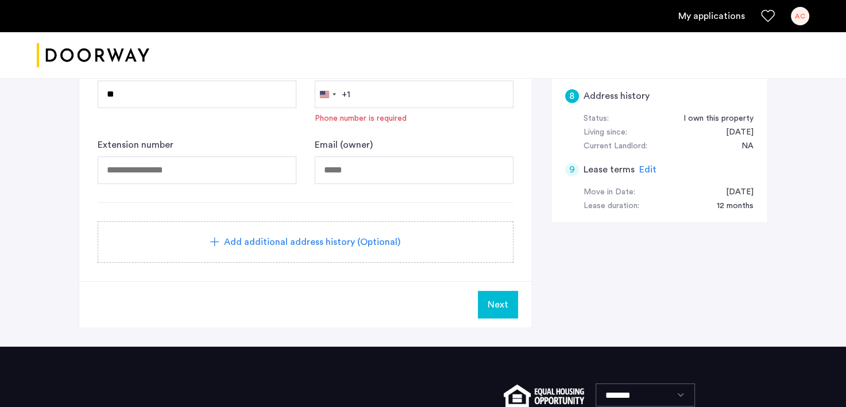
click at [493, 292] on button "Next" at bounding box center [498, 305] width 40 height 28
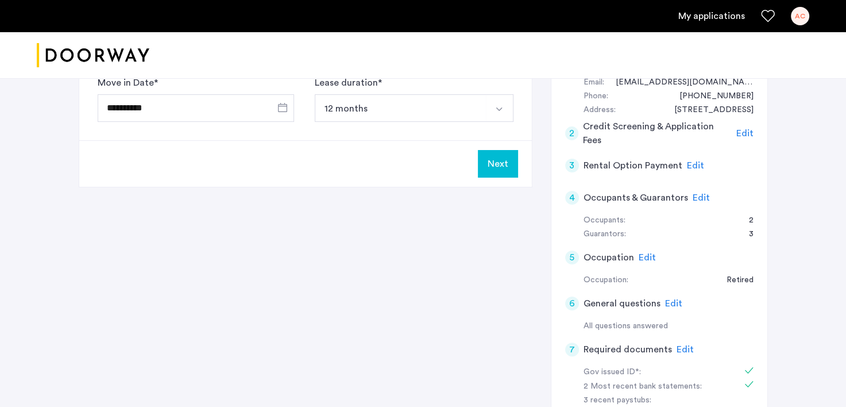
scroll to position [221, 0]
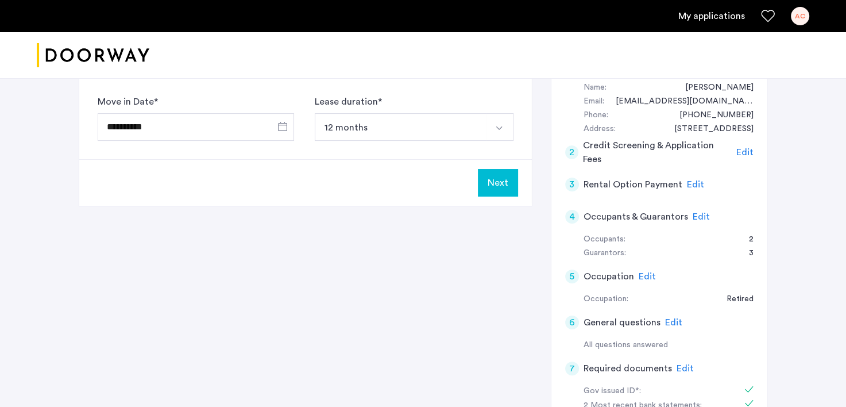
click at [494, 183] on button "Next" at bounding box center [498, 183] width 40 height 28
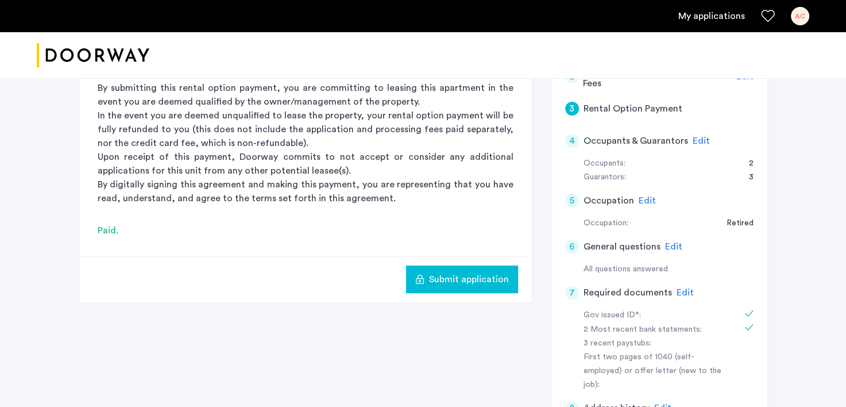
scroll to position [292, 0]
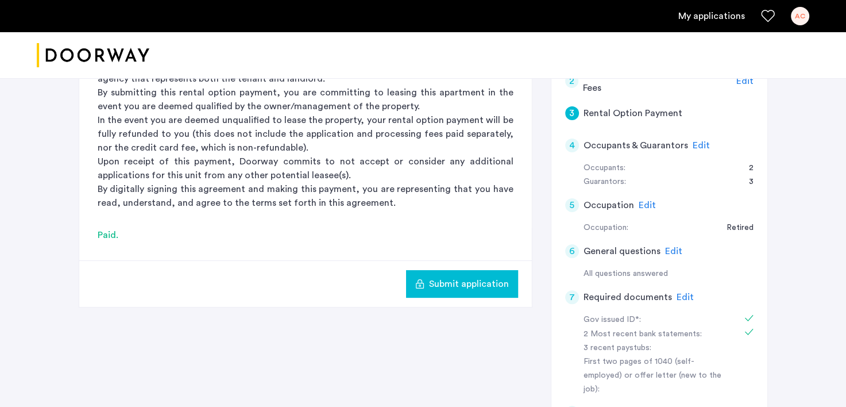
click at [627, 115] on h5 "Rental Option Payment" at bounding box center [632, 113] width 99 height 14
click at [480, 279] on span "Submit application" at bounding box center [469, 284] width 80 height 14
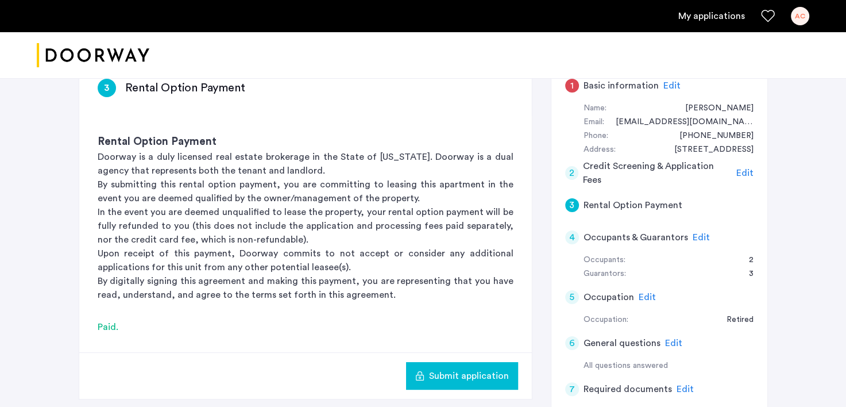
click at [675, 81] on span "Edit" at bounding box center [671, 85] width 17 height 9
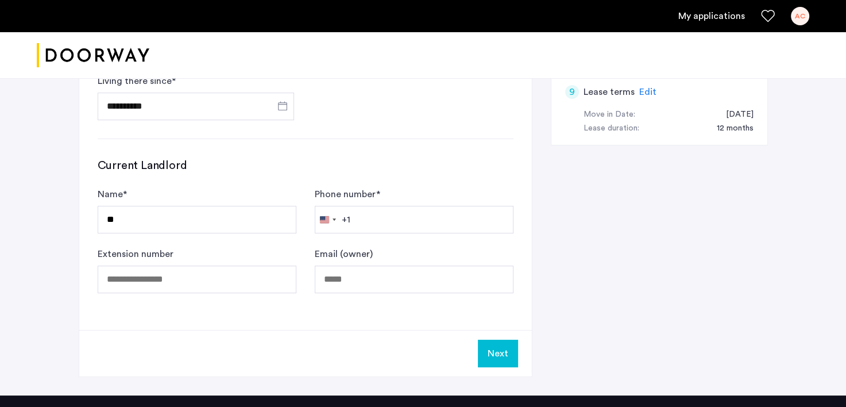
scroll to position [705, 0]
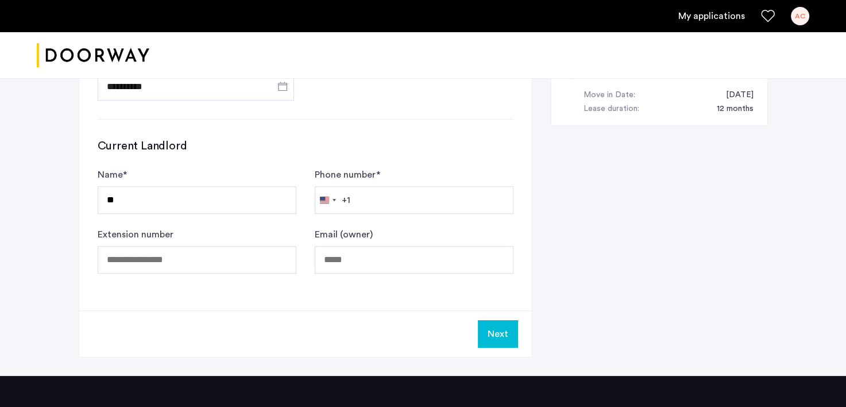
click at [501, 333] on button "Next" at bounding box center [498, 334] width 40 height 28
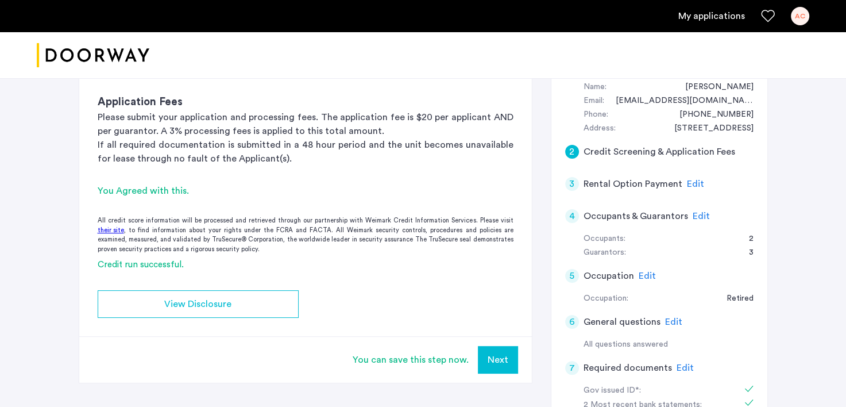
scroll to position [224, 0]
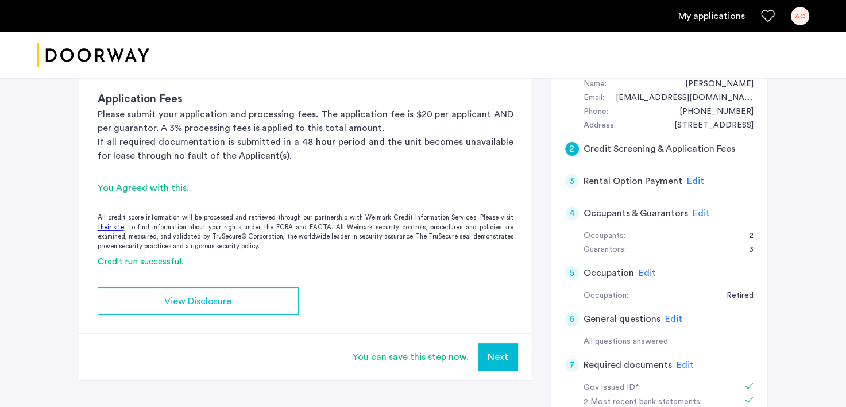
click at [497, 351] on button "Next" at bounding box center [498, 357] width 40 height 28
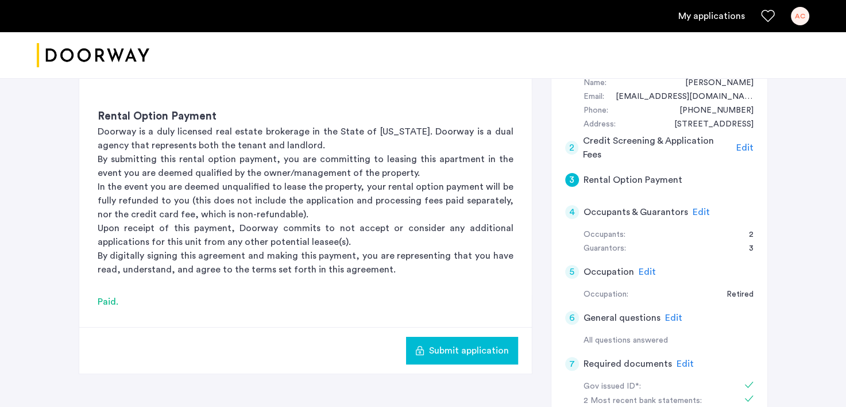
scroll to position [239, 0]
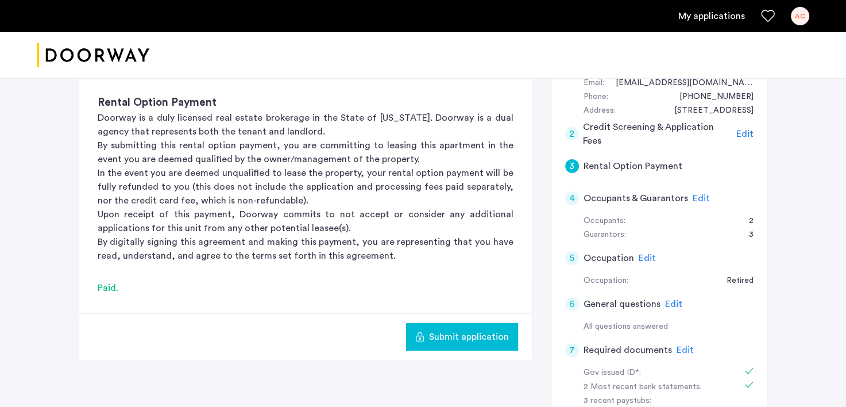
click at [480, 337] on span "Submit application" at bounding box center [469, 337] width 80 height 14
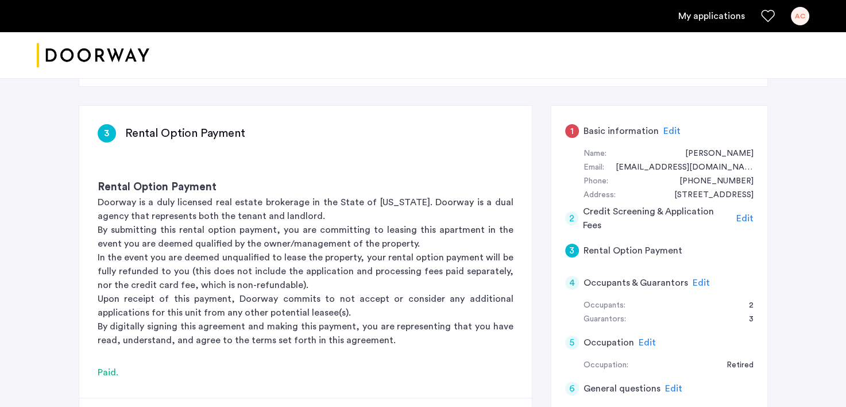
scroll to position [153, 0]
click at [669, 129] on span "Edit" at bounding box center [671, 131] width 17 height 9
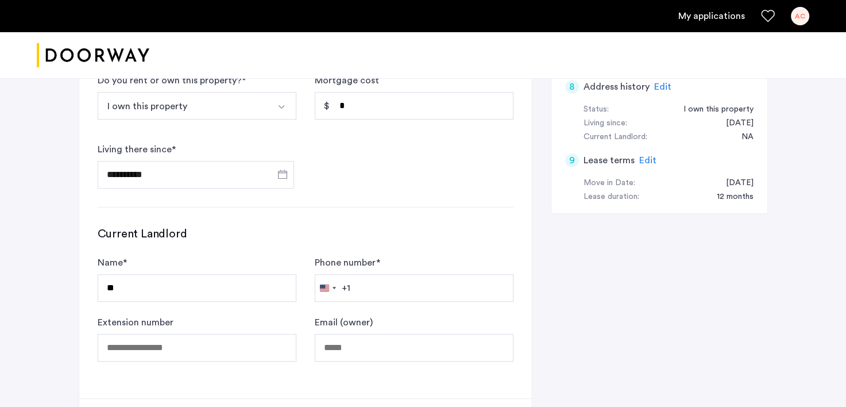
scroll to position [626, 0]
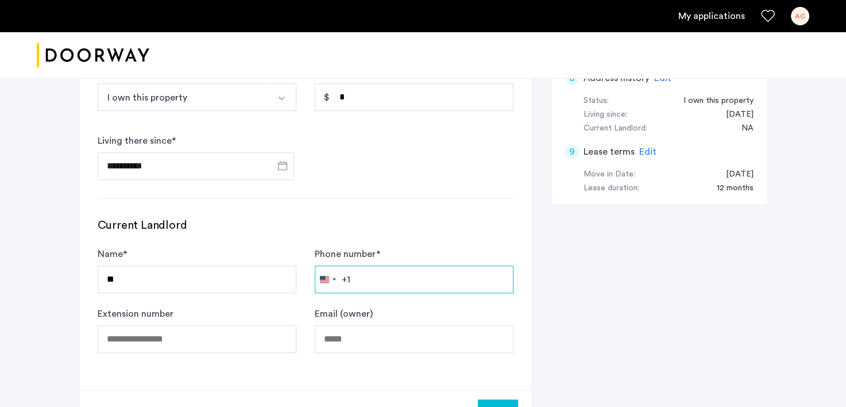
click at [375, 277] on input "Phone number *" at bounding box center [414, 279] width 199 height 28
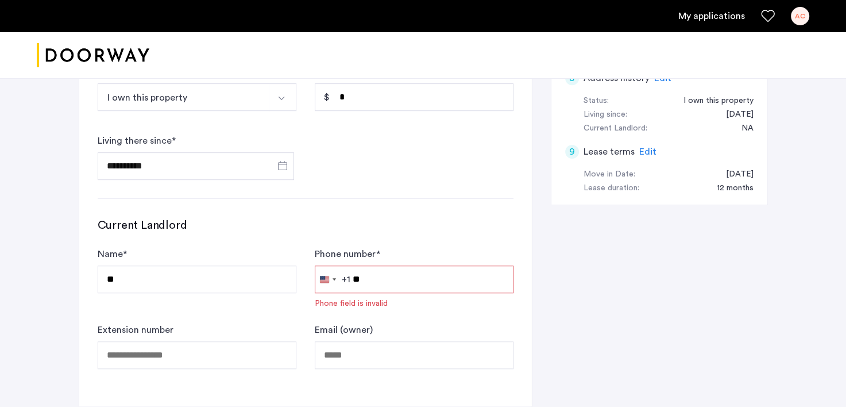
type input "*"
click at [474, 323] on div "Email (owner)" at bounding box center [414, 346] width 199 height 46
click at [358, 280] on input "Phone number *" at bounding box center [414, 279] width 199 height 28
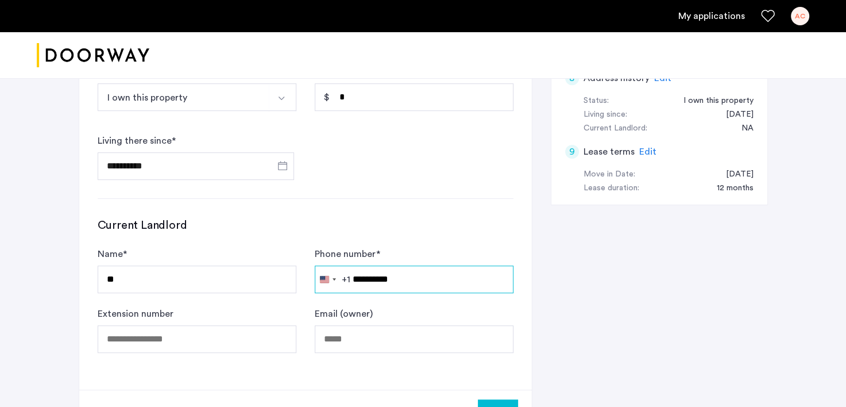
type input "**********"
click at [569, 326] on div "**********" at bounding box center [423, 44] width 689 height 821
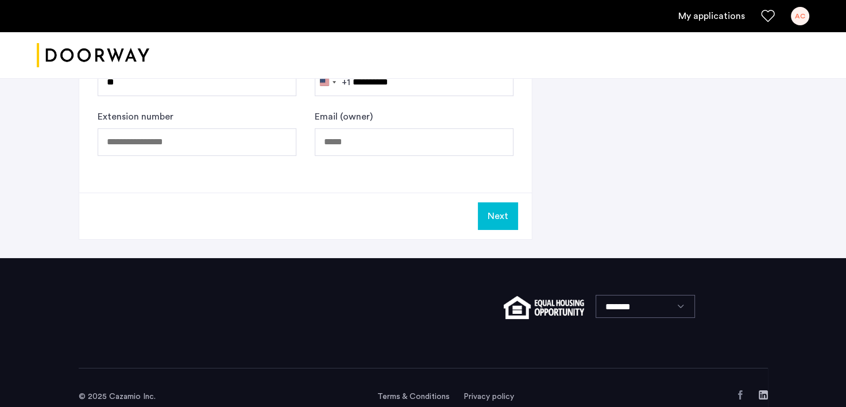
scroll to position [774, 0]
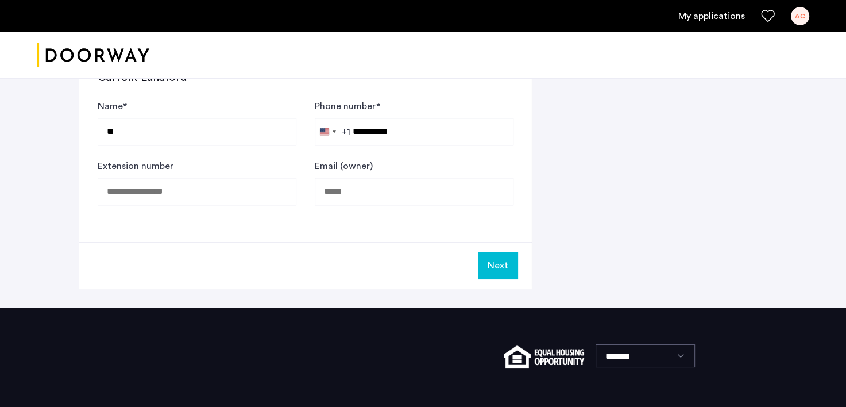
click at [498, 261] on button "Next" at bounding box center [498, 266] width 40 height 28
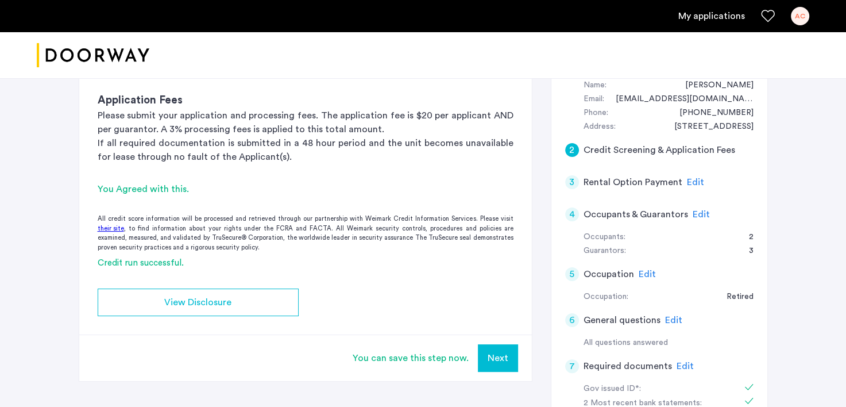
scroll to position [229, 0]
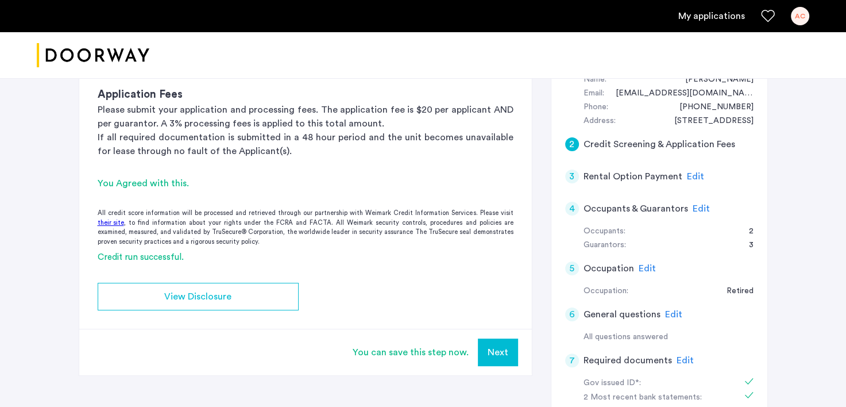
click at [496, 349] on button "Next" at bounding box center [498, 352] width 40 height 28
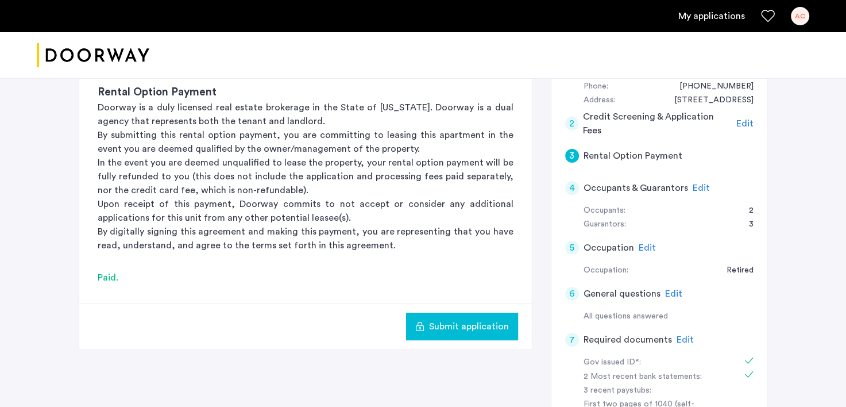
scroll to position [250, 0]
click at [463, 327] on span "Submit application" at bounding box center [469, 325] width 80 height 14
